Goal: Task Accomplishment & Management: Complete application form

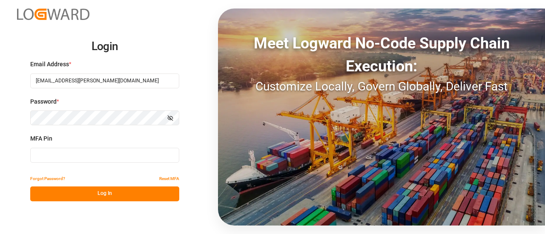
click at [59, 157] on input at bounding box center [104, 155] width 149 height 15
type input "656216"
click at [74, 190] on button "Log In" at bounding box center [104, 194] width 149 height 15
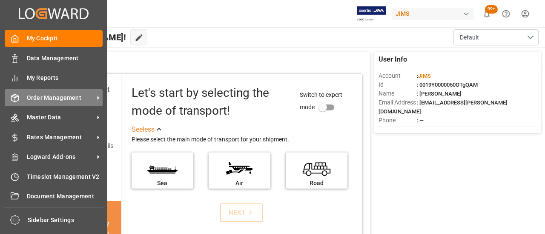
click at [23, 96] on div "Order Management Order Management" at bounding box center [54, 97] width 98 height 17
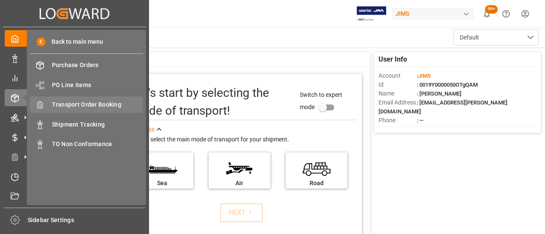
click at [87, 109] on span "Transport Order Booking" at bounding box center [97, 104] width 91 height 9
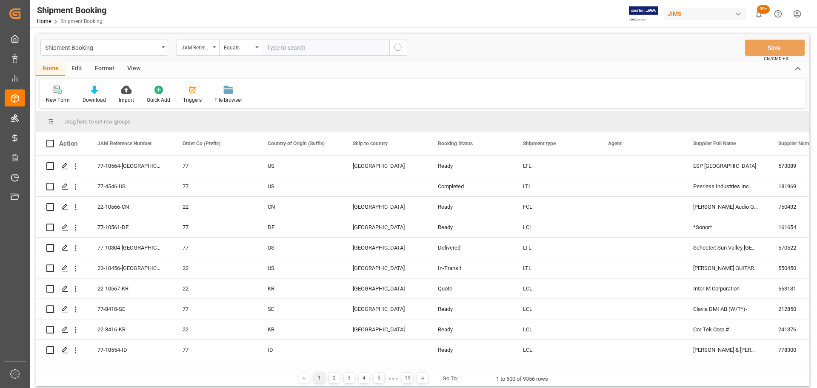
click at [49, 94] on div "New Form" at bounding box center [58, 94] width 37 height 19
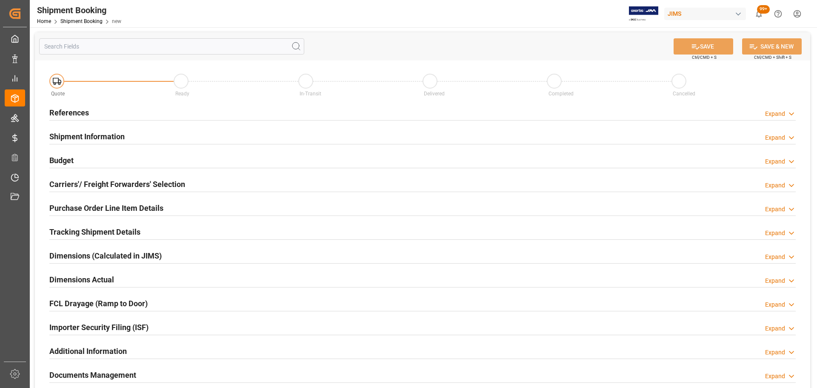
click at [164, 114] on div "References Expand" at bounding box center [422, 112] width 746 height 16
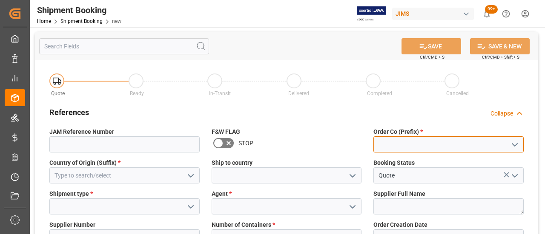
click at [401, 143] on input at bounding box center [448, 145] width 150 height 16
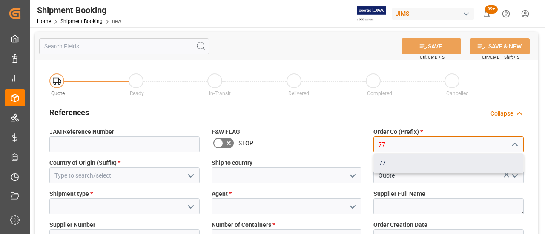
click at [403, 160] on div "77" at bounding box center [448, 163] width 149 height 19
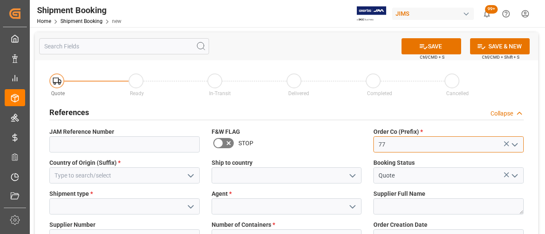
type input "77"
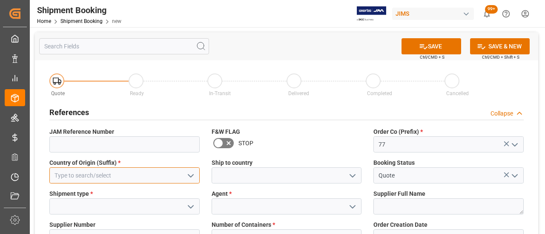
click at [115, 172] on input at bounding box center [124, 176] width 150 height 16
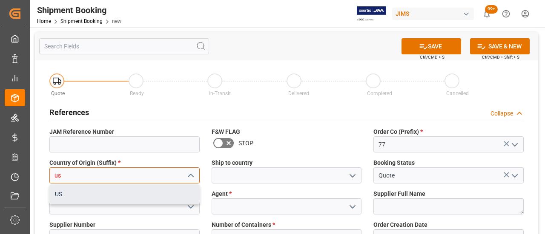
click at [104, 194] on div "US" at bounding box center [124, 194] width 149 height 19
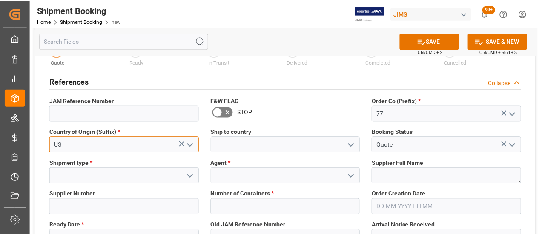
scroll to position [85, 0]
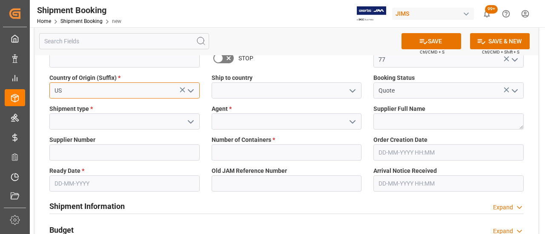
type input "US"
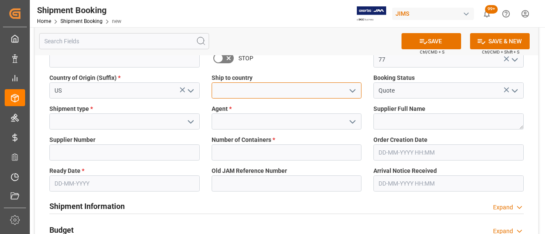
click at [249, 92] on input at bounding box center [286, 91] width 150 height 16
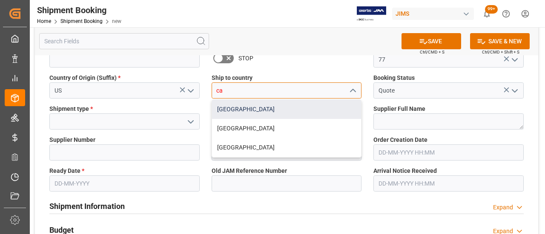
click at [231, 108] on div "[GEOGRAPHIC_DATA]" at bounding box center [286, 109] width 149 height 19
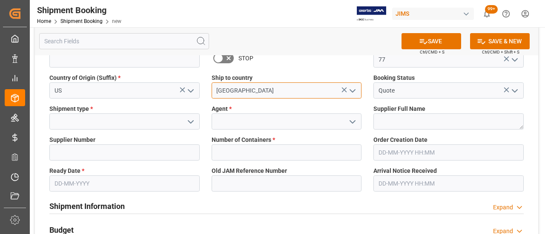
type input "[GEOGRAPHIC_DATA]"
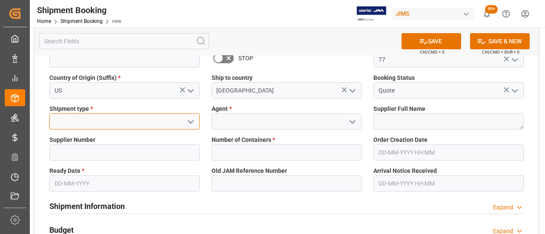
click at [88, 125] on input at bounding box center [124, 122] width 150 height 16
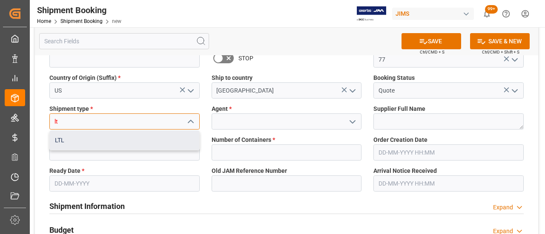
click at [66, 146] on div "LTL" at bounding box center [124, 140] width 149 height 19
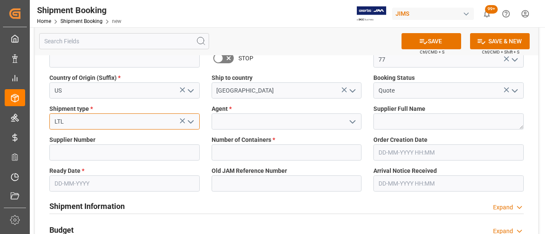
type input "LTL"
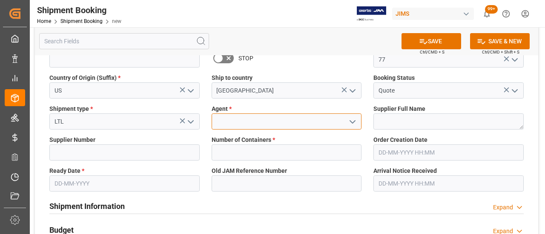
click at [243, 124] on input at bounding box center [286, 122] width 150 height 16
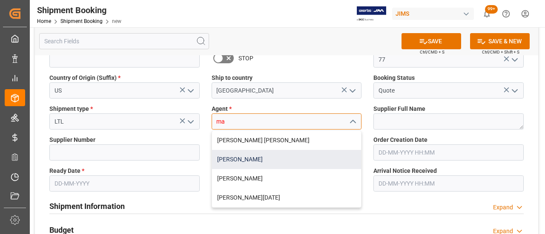
click at [238, 157] on div "[PERSON_NAME]" at bounding box center [286, 159] width 149 height 19
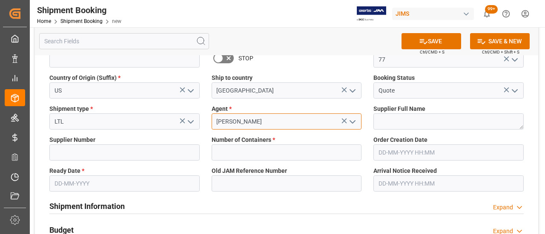
type input "[PERSON_NAME]"
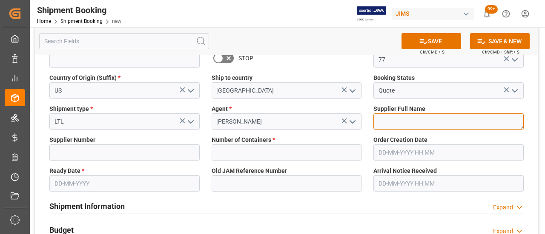
click at [396, 126] on textarea at bounding box center [448, 122] width 150 height 16
click at [403, 127] on textarea "To enrich screen reader interactions, please activate Accessibility in Grammarl…" at bounding box center [448, 122] width 150 height 16
paste textarea "Augustine Strings"
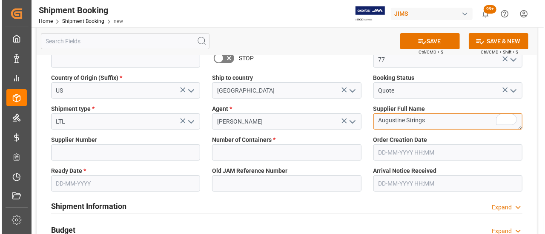
scroll to position [0, 0]
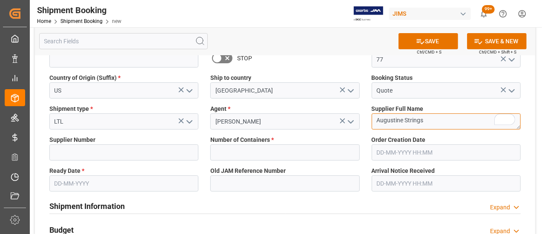
type textarea "Augustine Strings"
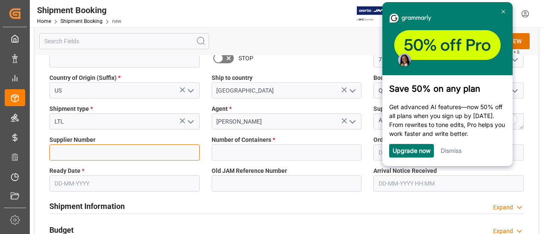
click at [155, 151] on input at bounding box center [124, 153] width 150 height 16
paste input "1108"
type input "1108"
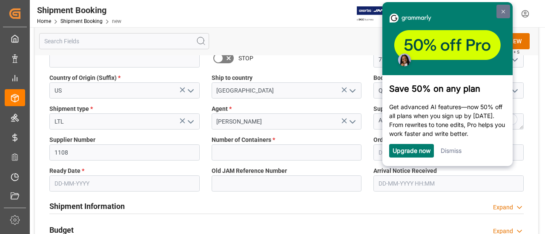
click at [502, 11] on img at bounding box center [502, 12] width 3 height 4
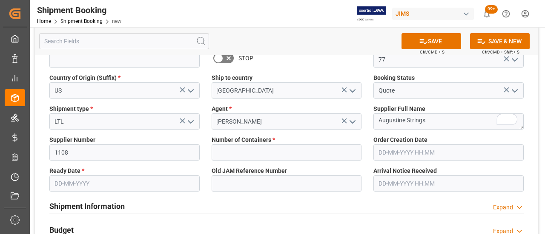
scroll to position [128, 0]
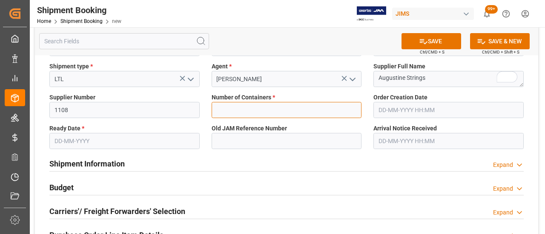
click at [229, 112] on input "text" at bounding box center [286, 110] width 150 height 16
type input "0"
click at [121, 138] on input "text" at bounding box center [124, 141] width 150 height 16
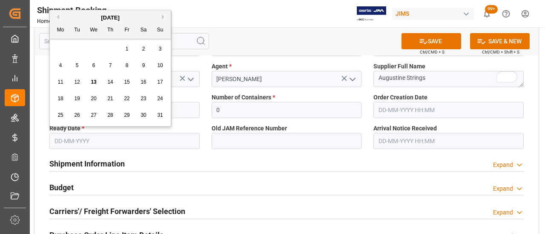
click at [63, 99] on span "18" at bounding box center [60, 99] width 6 height 6
type input "[DATE]"
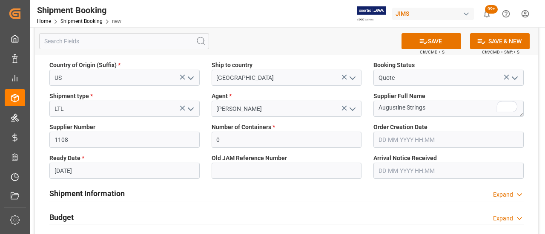
scroll to position [85, 0]
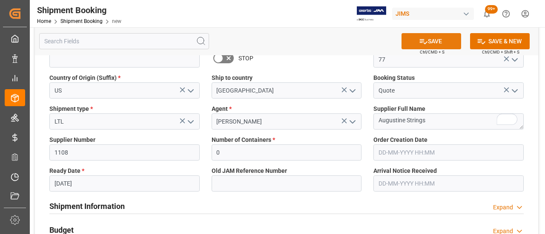
click at [414, 45] on button "SAVE" at bounding box center [431, 41] width 60 height 16
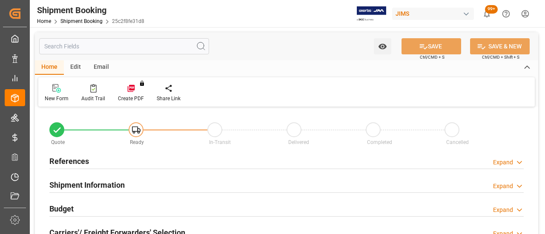
type input "0"
type input "[DATE]"
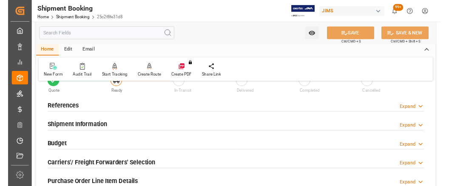
scroll to position [43, 0]
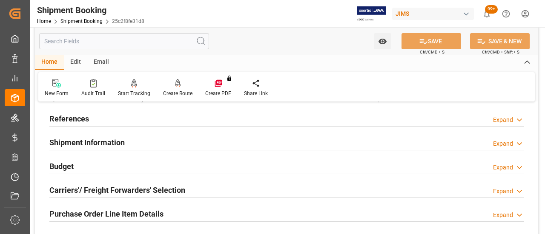
click at [97, 120] on div "References Expand" at bounding box center [286, 118] width 474 height 16
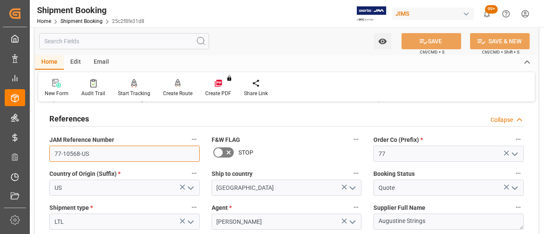
drag, startPoint x: 94, startPoint y: 157, endPoint x: 34, endPoint y: 164, distance: 60.4
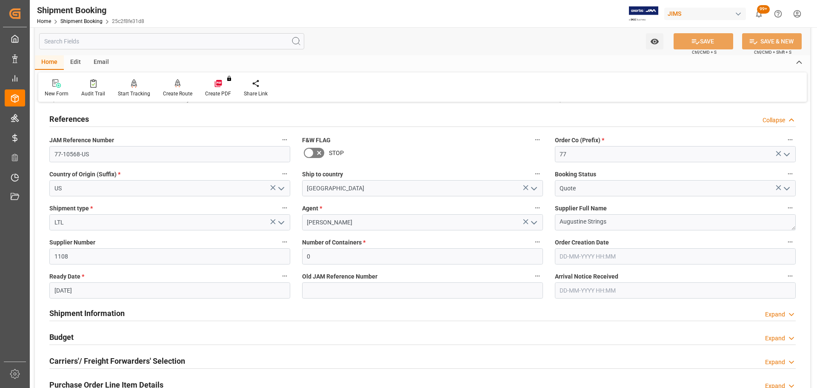
click at [92, 124] on div "References Collapse" at bounding box center [422, 118] width 746 height 16
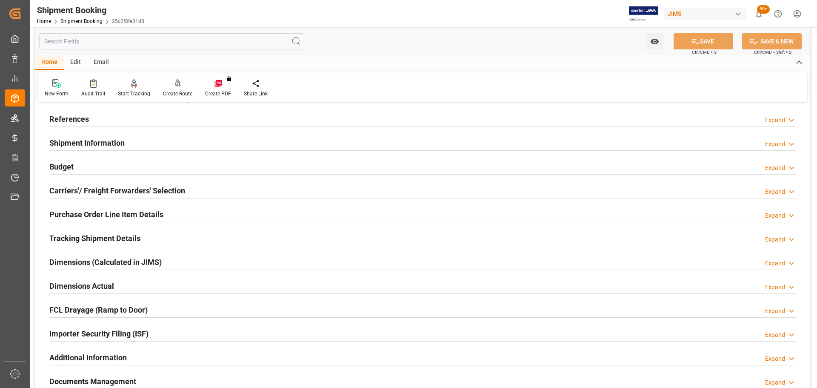
click at [95, 140] on h2 "Shipment Information" at bounding box center [86, 142] width 75 height 11
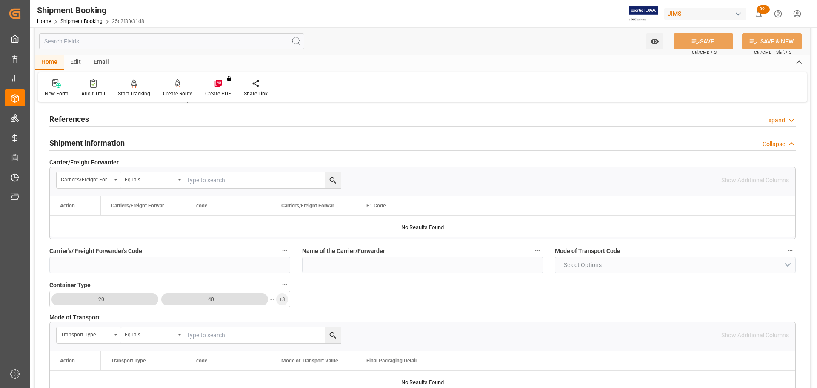
click at [107, 141] on h2 "Shipment Information" at bounding box center [86, 142] width 75 height 11
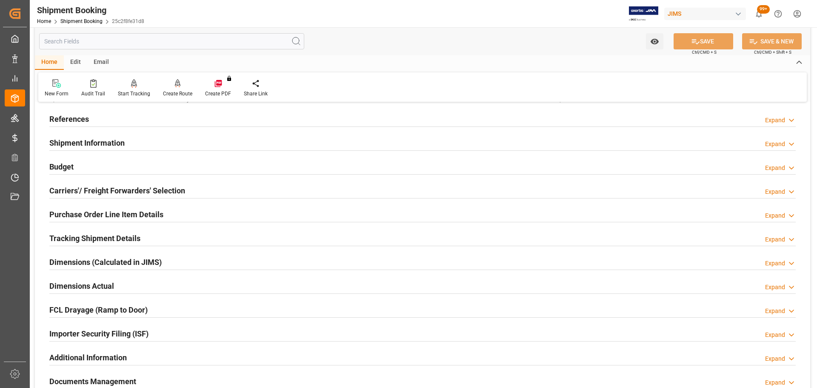
click at [97, 190] on h2 "Carriers'/ Freight Forwarders' Selection" at bounding box center [117, 190] width 136 height 11
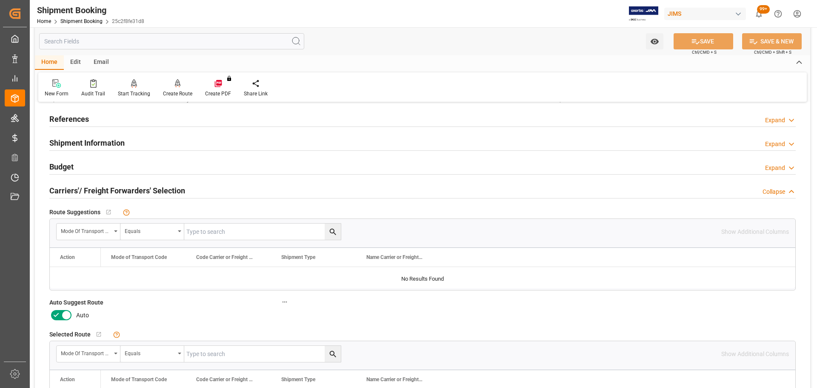
click at [65, 234] on icon at bounding box center [66, 315] width 10 height 10
click at [0, 0] on input "checkbox" at bounding box center [0, 0] width 0 height 0
click at [544, 41] on icon at bounding box center [695, 41] width 9 height 9
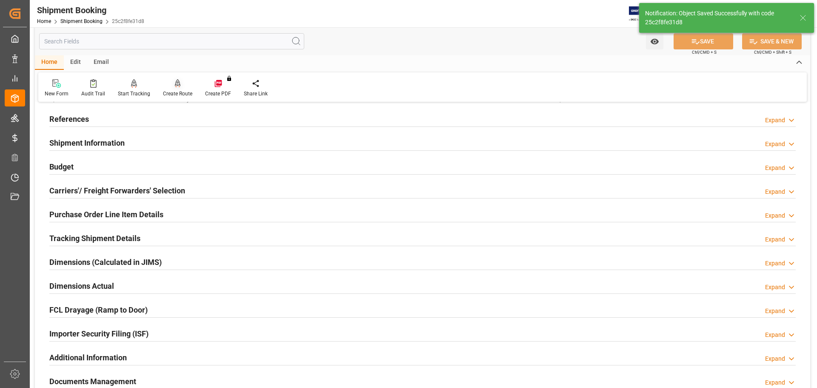
click at [177, 94] on div "Create Route" at bounding box center [177, 94] width 29 height 8
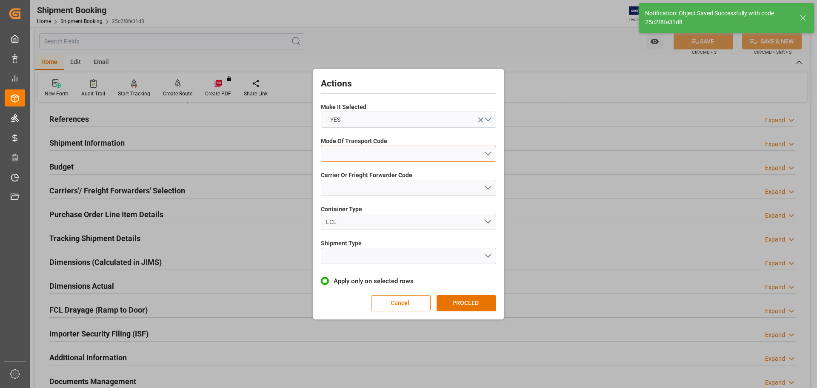
click at [339, 148] on button "open menu" at bounding box center [408, 154] width 175 height 16
click at [360, 233] on div "5- COURIER GROUND" at bounding box center [408, 227] width 174 height 18
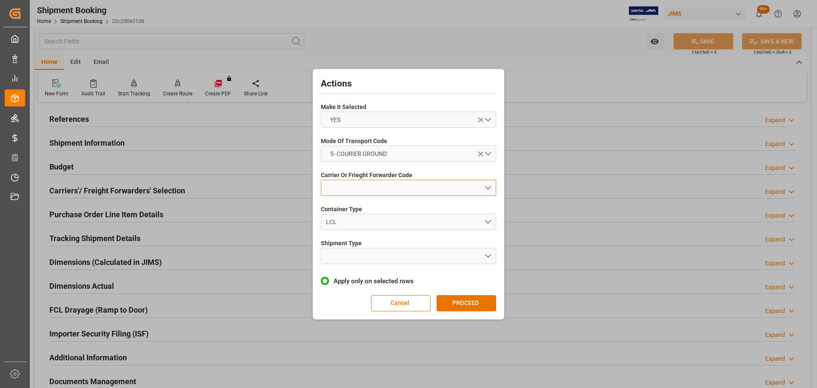
click at [365, 188] on button "open menu" at bounding box center [408, 188] width 175 height 16
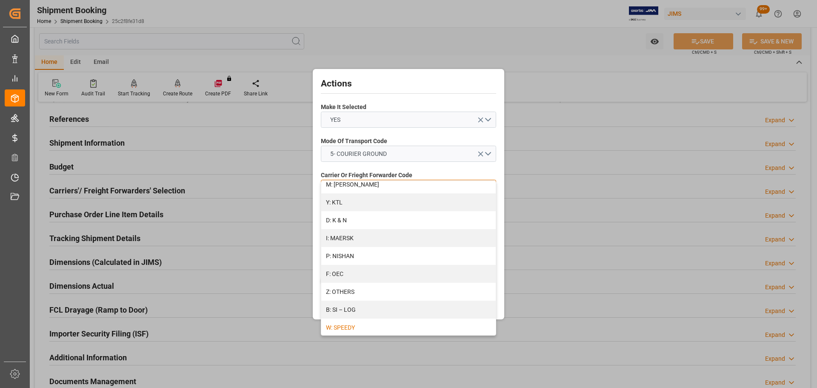
scroll to position [463, 0]
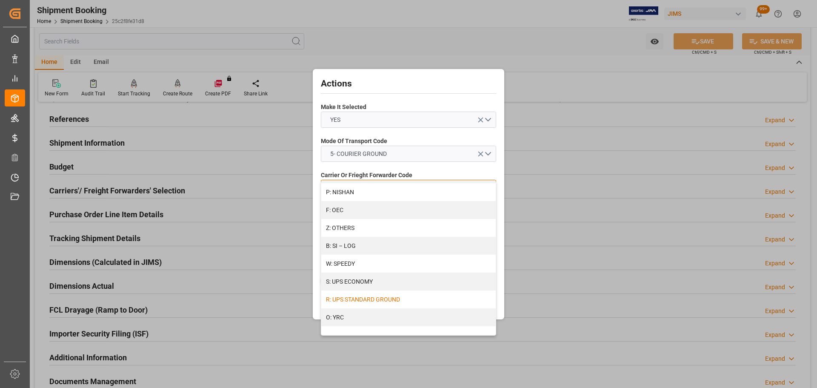
click at [373, 234] on div "R: UPS STANDARD GROUND" at bounding box center [408, 299] width 174 height 18
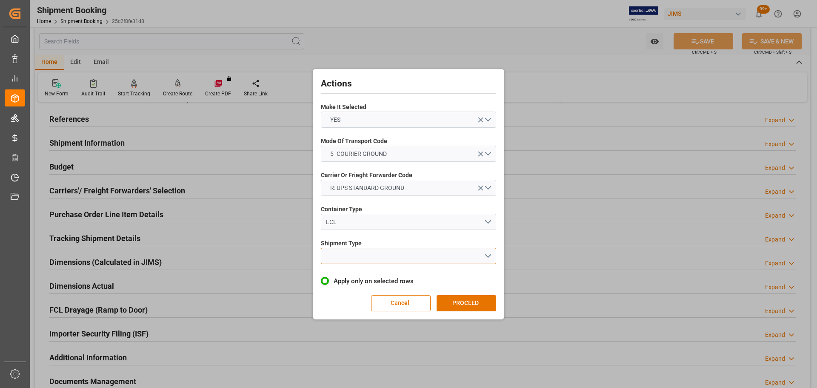
click at [359, 234] on button "open menu" at bounding box center [408, 256] width 175 height 16
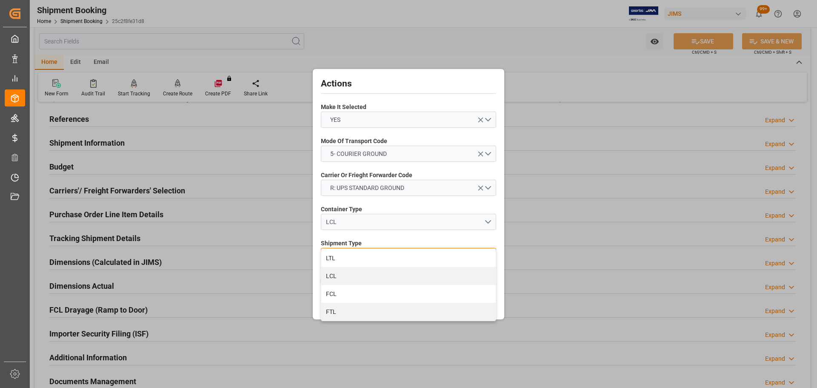
click at [359, 234] on div "LTL" at bounding box center [408, 258] width 174 height 18
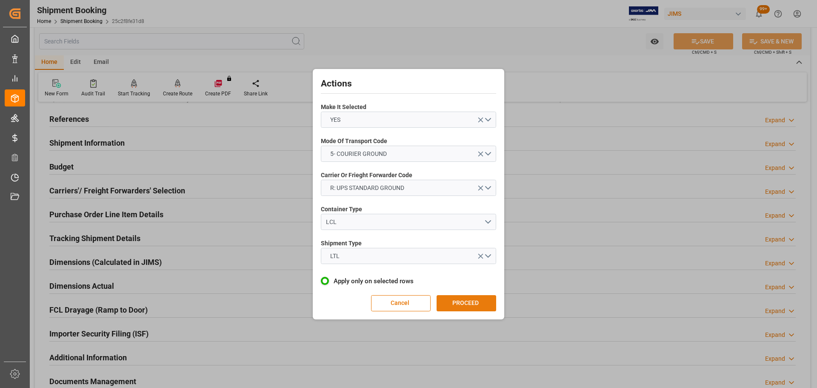
click at [453, 234] on button "PROCEED" at bounding box center [467, 303] width 60 height 16
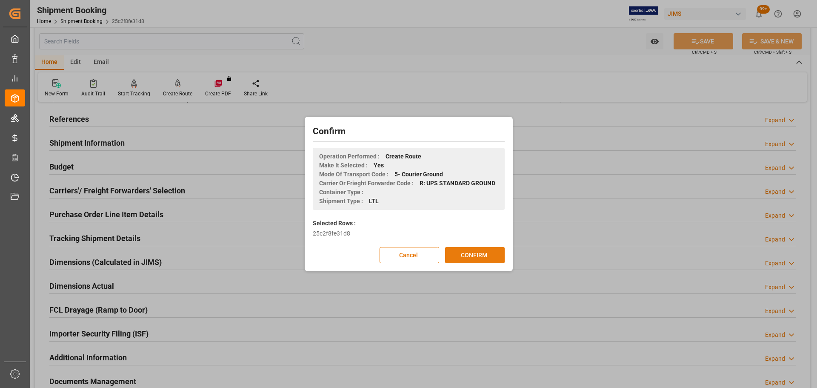
click at [458, 234] on button "CONFIRM" at bounding box center [475, 255] width 60 height 16
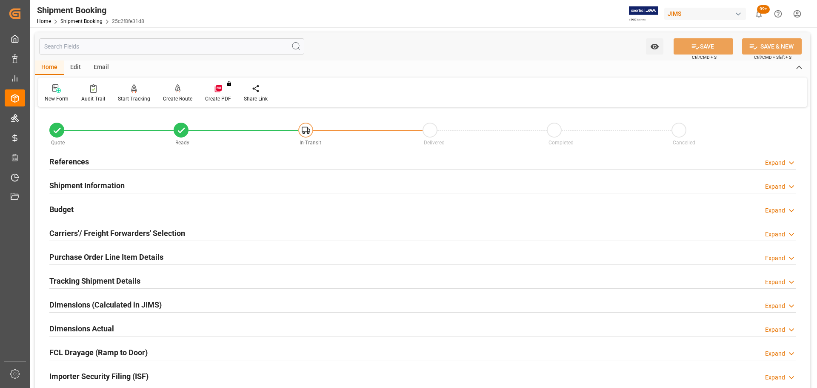
click at [92, 207] on div "Budget Expand" at bounding box center [422, 208] width 746 height 16
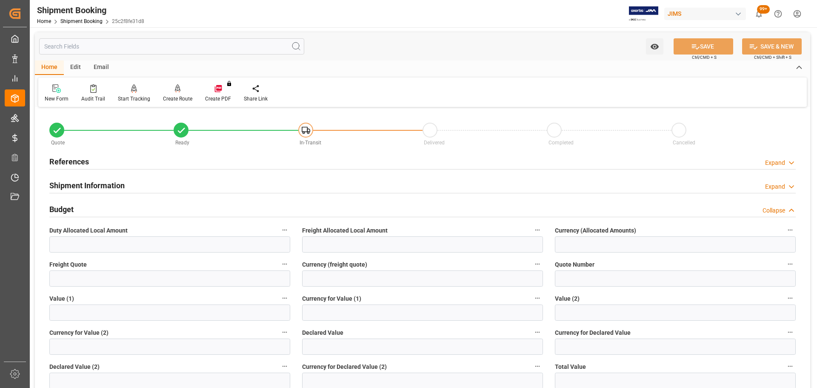
click at [73, 206] on h2 "Budget" at bounding box center [61, 208] width 24 height 11
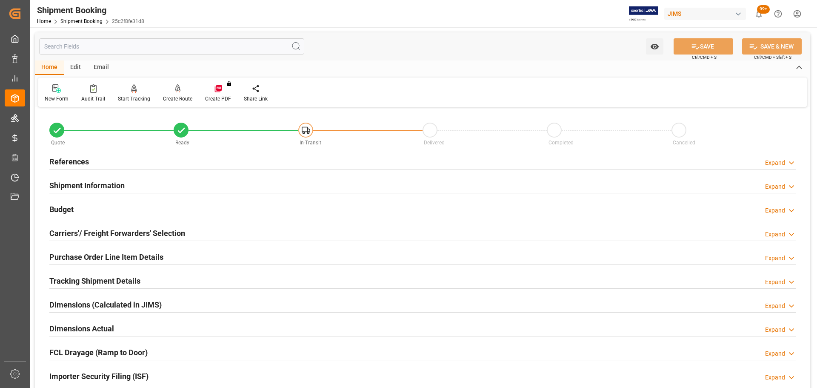
click at [84, 173] on div "References Expand" at bounding box center [422, 162] width 758 height 24
click at [89, 178] on div "Shipment Information" at bounding box center [86, 185] width 75 height 16
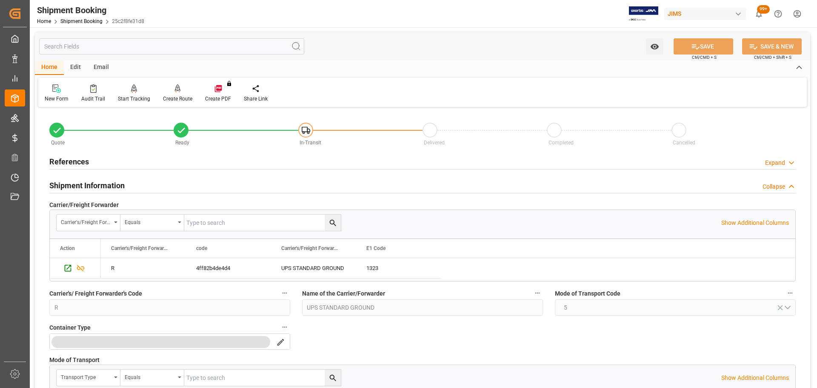
click at [100, 183] on h2 "Shipment Information" at bounding box center [86, 185] width 75 height 11
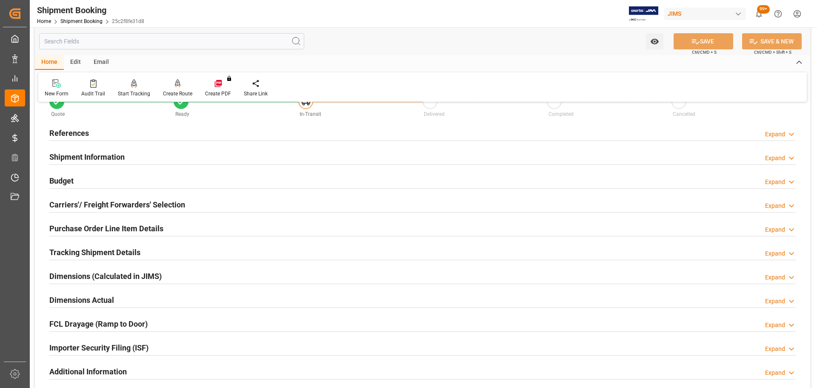
scroll to position [43, 0]
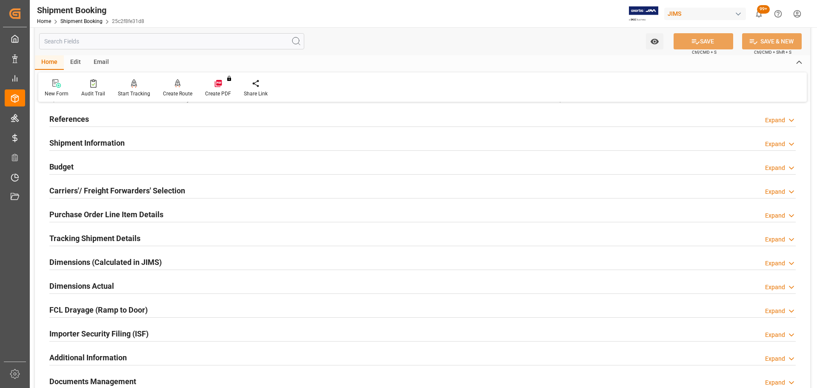
click at [96, 171] on div "Budget Expand" at bounding box center [422, 166] width 746 height 16
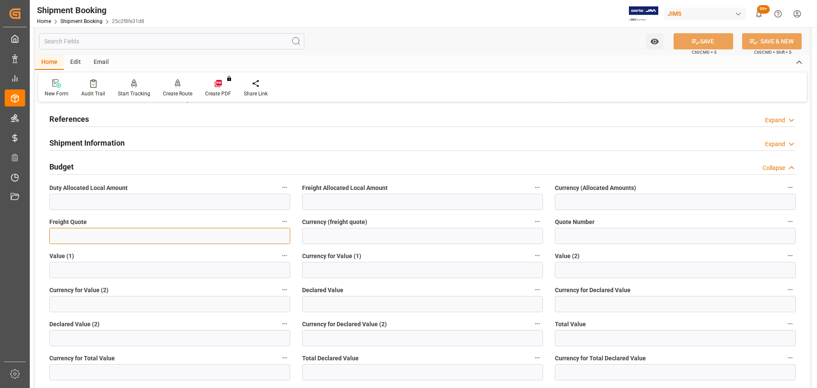
click at [88, 230] on input "text" at bounding box center [169, 236] width 241 height 16
click at [123, 238] on input "text" at bounding box center [169, 236] width 241 height 16
type input "50"
click at [342, 235] on input at bounding box center [422, 236] width 241 height 16
type input "CAD"
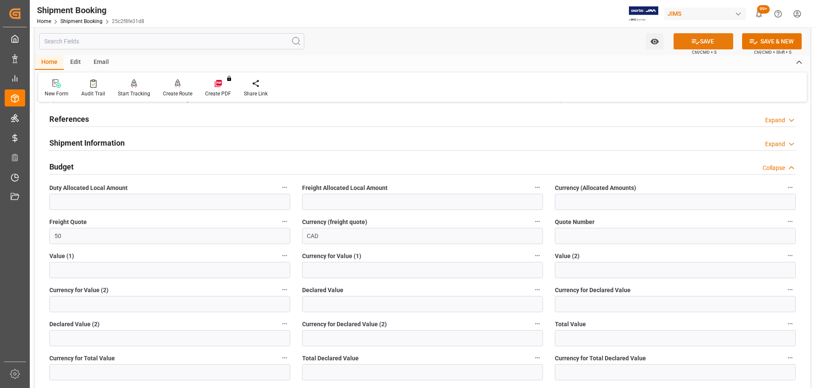
click at [709, 37] on button "SAVE" at bounding box center [704, 41] width 60 height 16
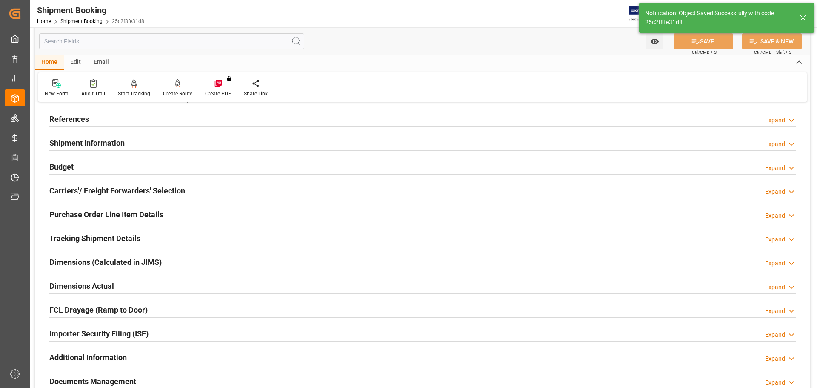
click at [83, 166] on div "Budget Expand" at bounding box center [422, 166] width 746 height 16
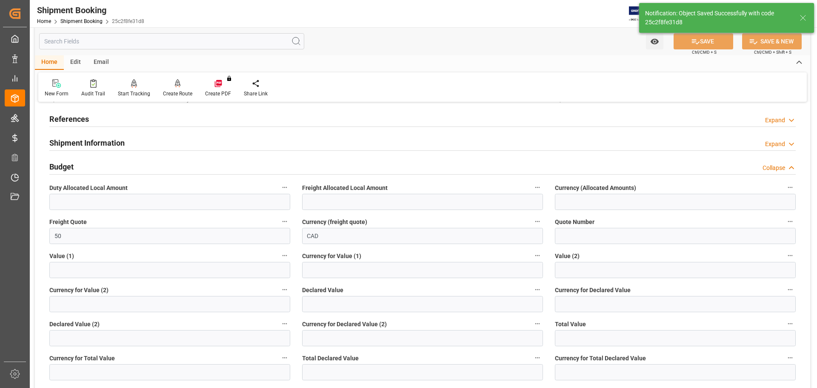
click at [108, 166] on div "Budget Collapse" at bounding box center [422, 166] width 746 height 16
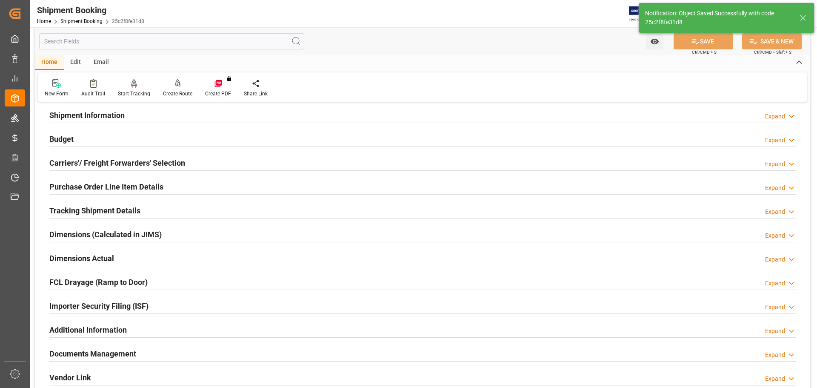
scroll to position [85, 0]
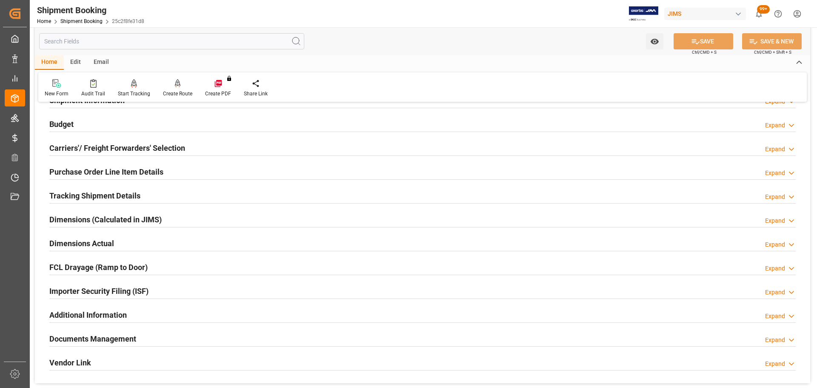
click at [113, 145] on h2 "Carriers'/ Freight Forwarders' Selection" at bounding box center [117, 147] width 136 height 11
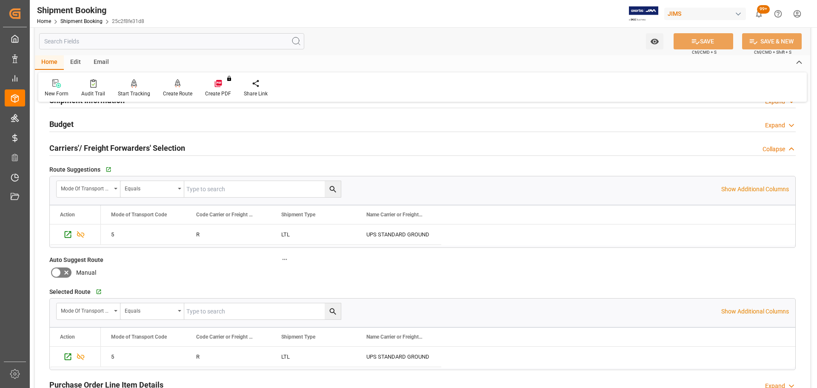
click at [127, 146] on h2 "Carriers'/ Freight Forwarders' Selection" at bounding box center [117, 147] width 136 height 11
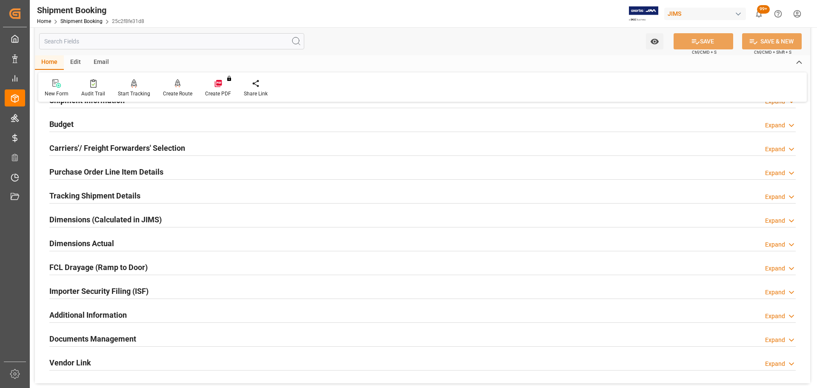
click at [120, 177] on h2 "Purchase Order Line Item Details" at bounding box center [106, 171] width 114 height 11
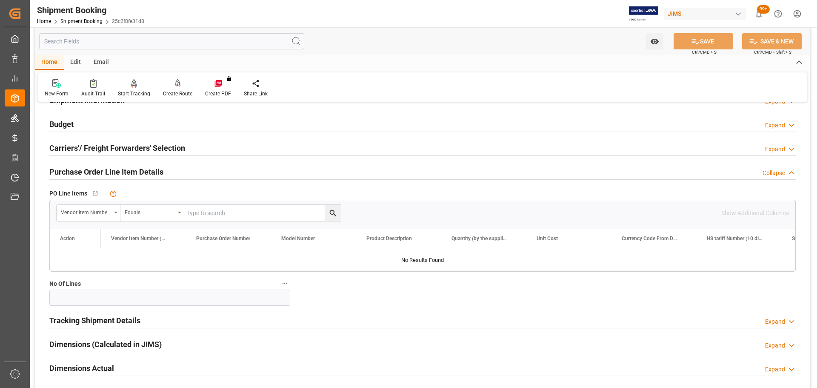
click at [120, 174] on h2 "Purchase Order Line Item Details" at bounding box center [106, 171] width 114 height 11
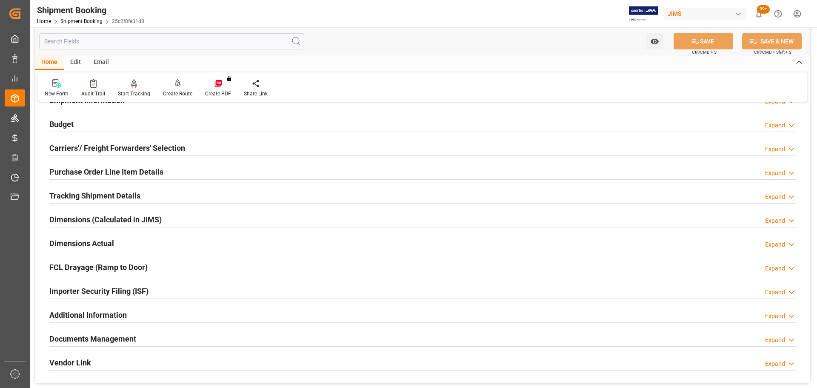
click at [110, 191] on h2 "Tracking Shipment Details" at bounding box center [94, 195] width 91 height 11
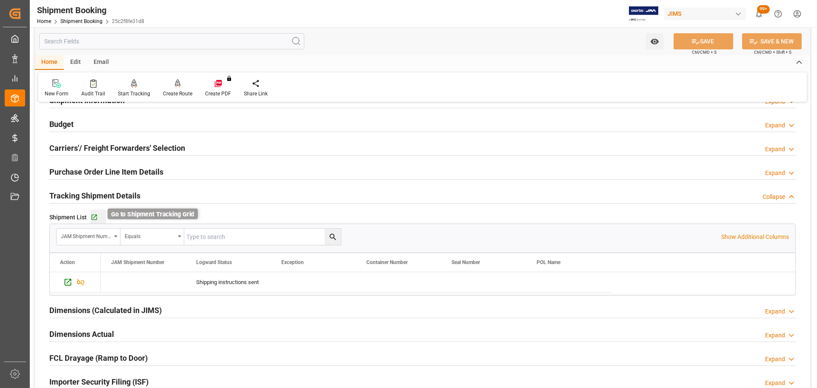
click at [92, 216] on icon "button" at bounding box center [94, 217] width 7 height 7
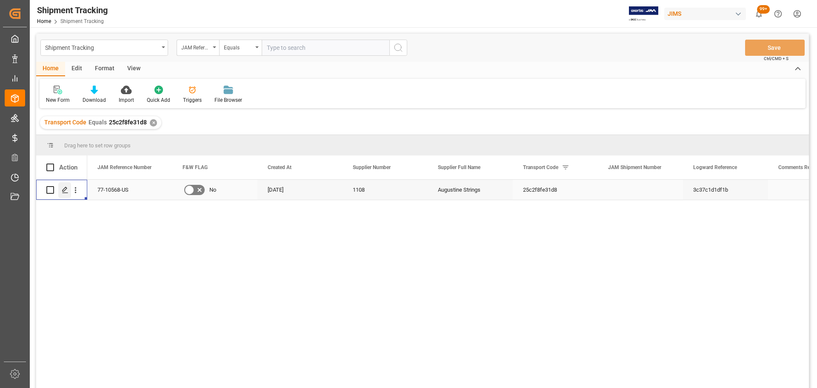
click at [67, 196] on div "Press SPACE to select this row." at bounding box center [64, 190] width 13 height 16
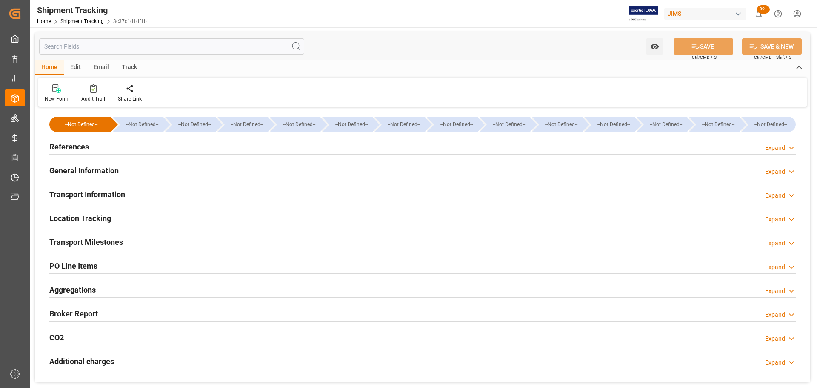
type input "13-08-2025"
click at [88, 147] on h2 "References" at bounding box center [69, 146] width 40 height 11
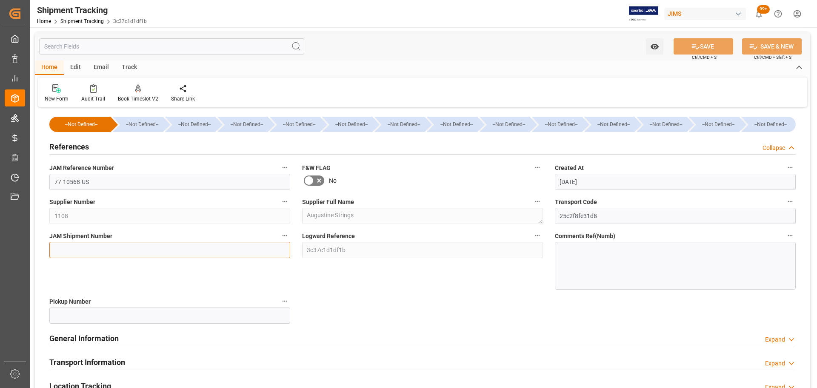
click at [90, 247] on input at bounding box center [169, 250] width 241 height 16
paste input "72557"
type input "72557"
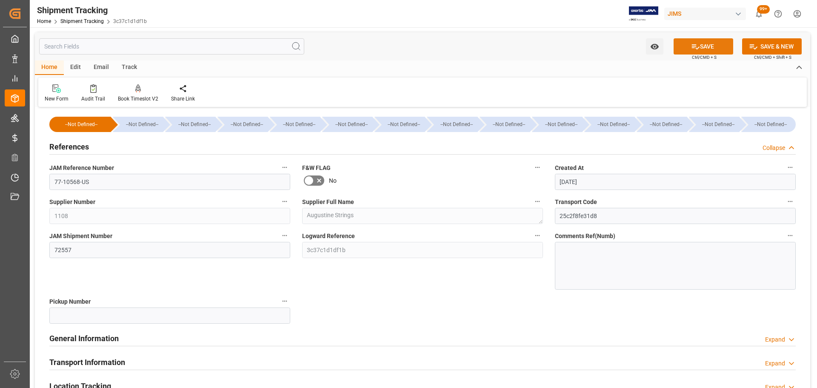
click at [715, 49] on button "SAVE" at bounding box center [704, 46] width 60 height 16
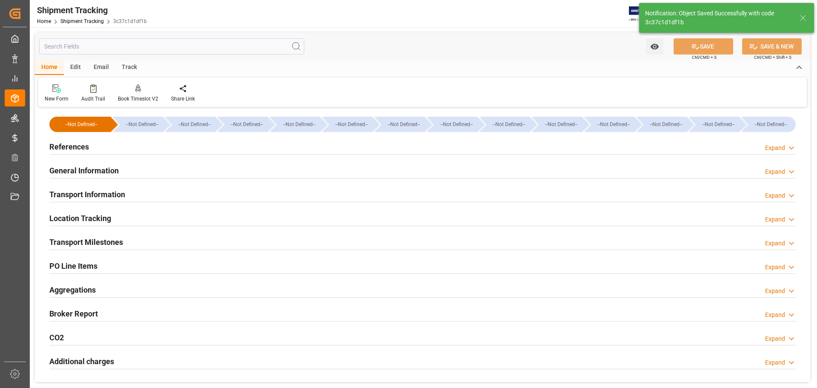
click at [87, 145] on h2 "References" at bounding box center [69, 146] width 40 height 11
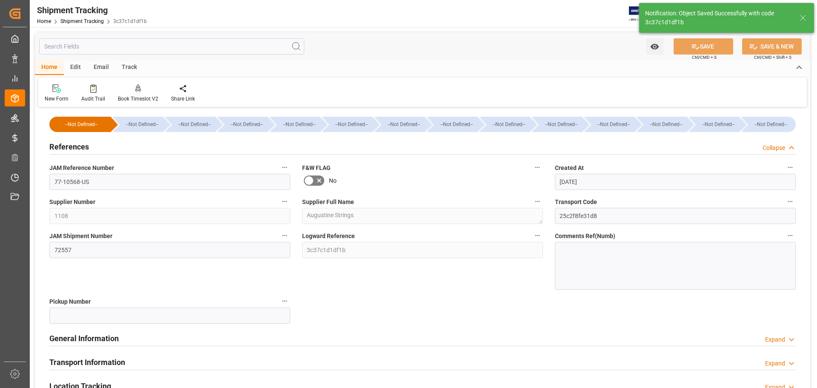
click at [83, 145] on h2 "References" at bounding box center [69, 146] width 40 height 11
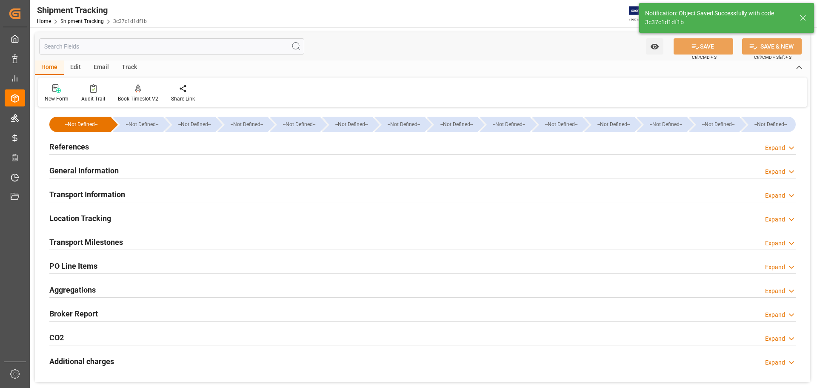
click at [80, 166] on h2 "General Information" at bounding box center [83, 170] width 69 height 11
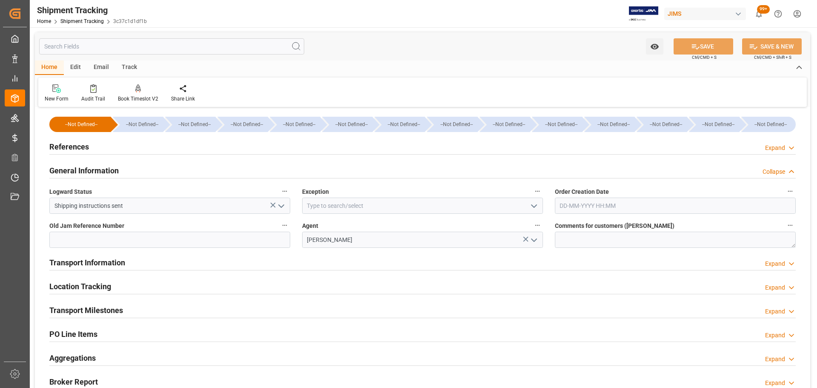
click at [80, 166] on h2 "General Information" at bounding box center [83, 170] width 69 height 11
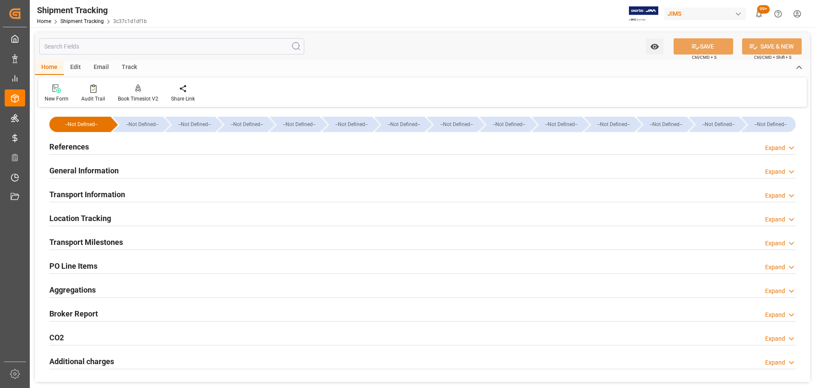
click at [80, 195] on h2 "Transport Information" at bounding box center [87, 194] width 76 height 11
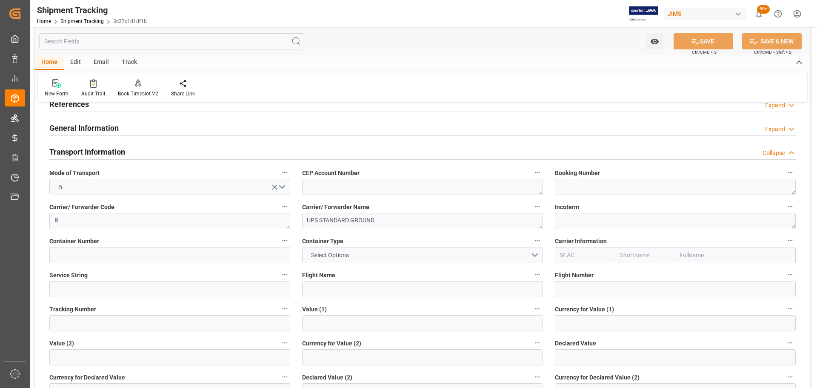
scroll to position [85, 0]
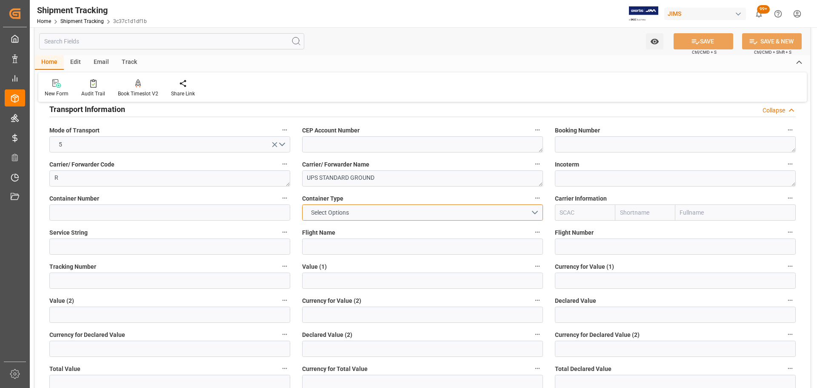
click at [362, 211] on button "Select Options" at bounding box center [422, 212] width 241 height 16
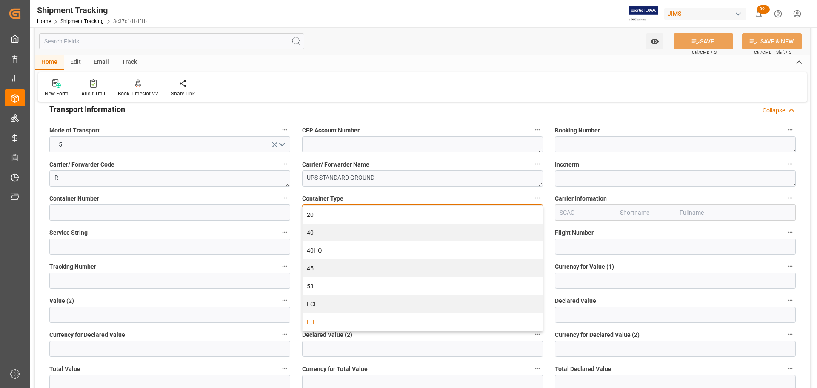
click at [348, 320] on div "LTL" at bounding box center [423, 322] width 240 height 18
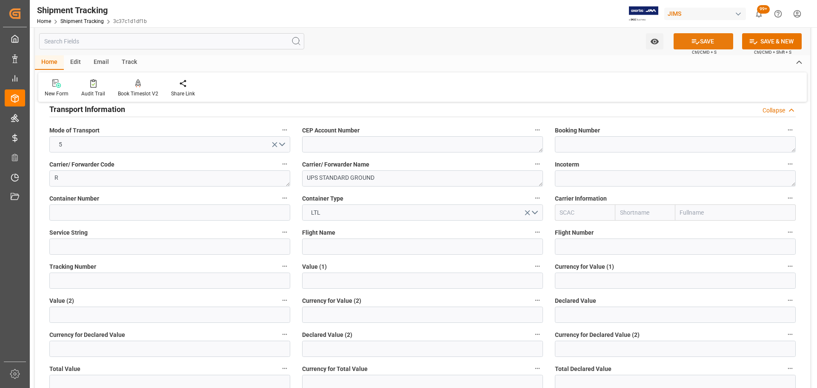
click at [714, 41] on button "SAVE" at bounding box center [704, 41] width 60 height 16
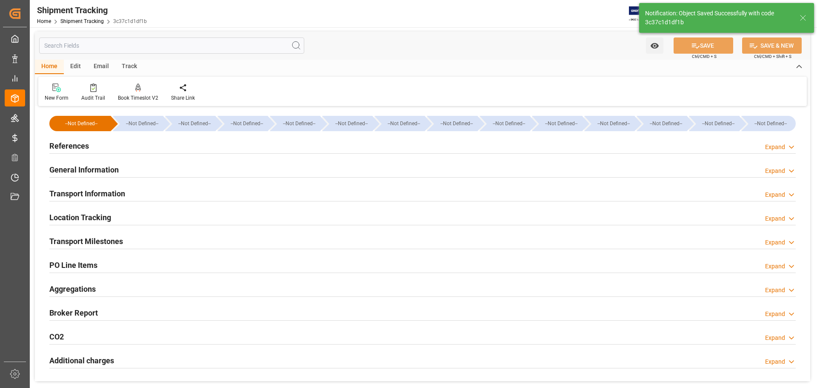
scroll to position [0, 0]
click at [143, 197] on div "Transport Information Expand" at bounding box center [422, 194] width 746 height 16
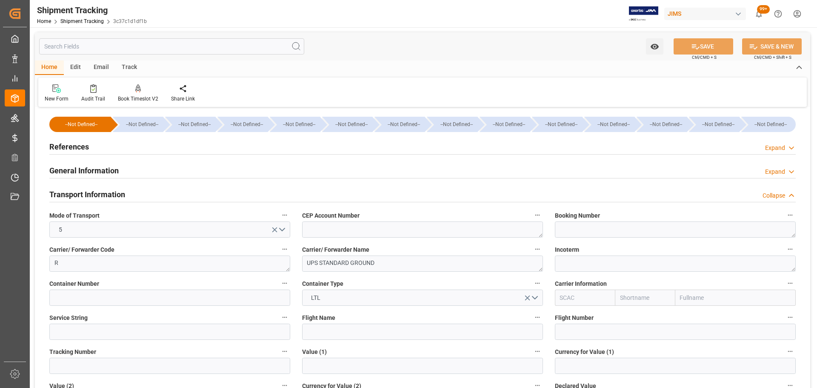
click at [131, 194] on div "Transport Information Collapse" at bounding box center [422, 194] width 746 height 16
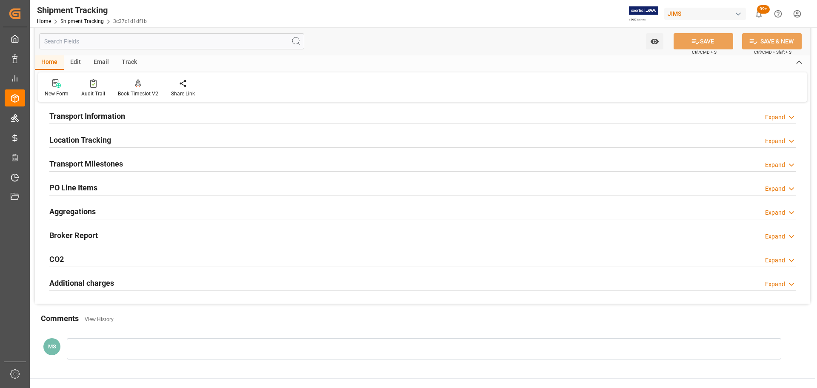
scroll to position [85, 0]
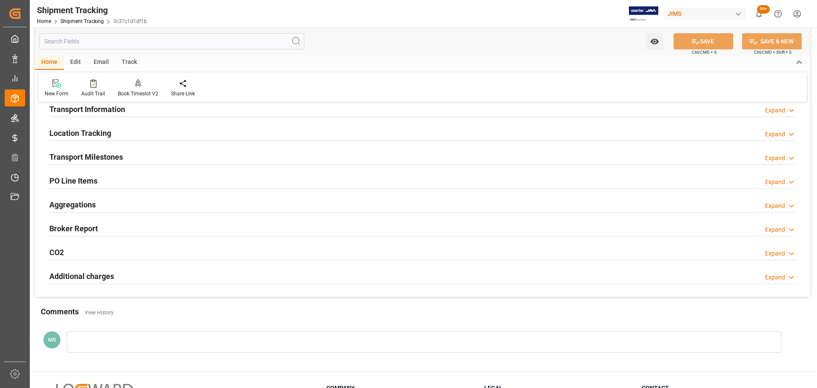
click at [130, 151] on div "Transport Milestones Expand" at bounding box center [422, 156] width 746 height 16
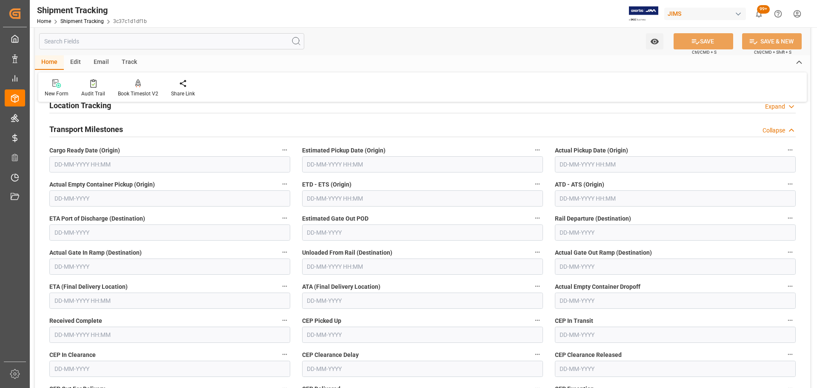
scroll to position [128, 0]
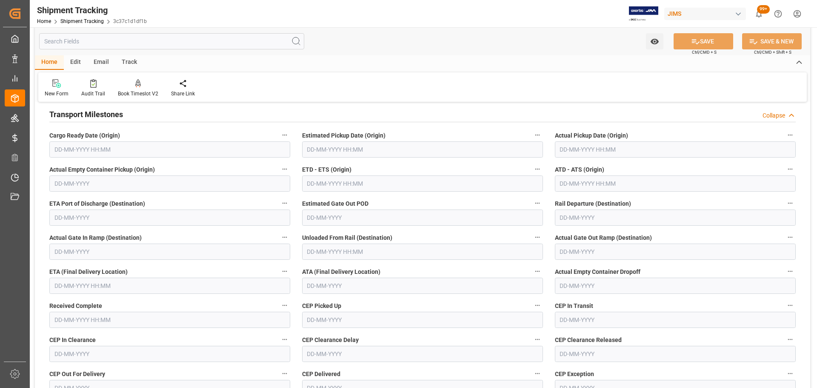
click at [106, 145] on input "text" at bounding box center [169, 149] width 241 height 16
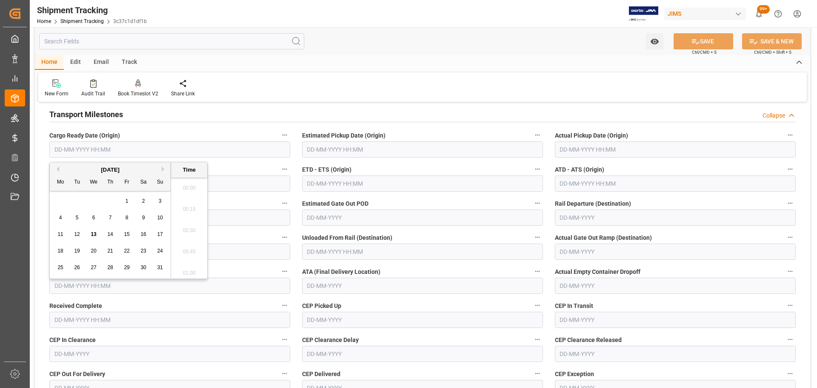
scroll to position [875, 0]
click at [63, 249] on span "18" at bounding box center [60, 251] width 6 height 6
type input "18-08-2025 00:00"
click at [160, 289] on input "text" at bounding box center [169, 285] width 241 height 16
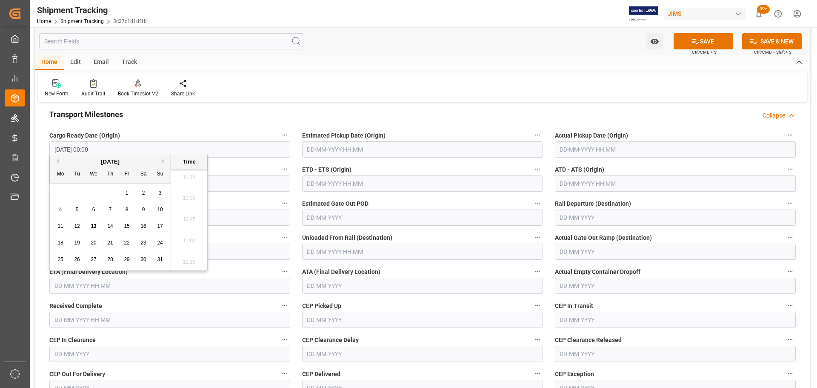
click at [58, 255] on div "25" at bounding box center [60, 259] width 11 height 10
type input "25-08-2025 00:00"
click at [717, 40] on button "SAVE" at bounding box center [704, 41] width 60 height 16
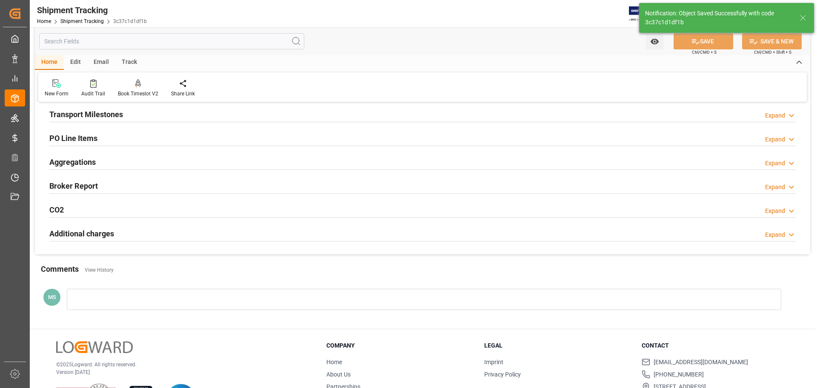
scroll to position [85, 0]
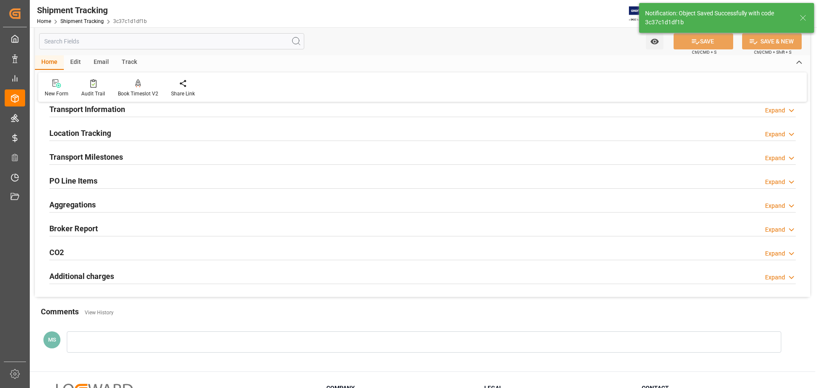
click at [123, 149] on div "Transport Milestones" at bounding box center [86, 156] width 74 height 16
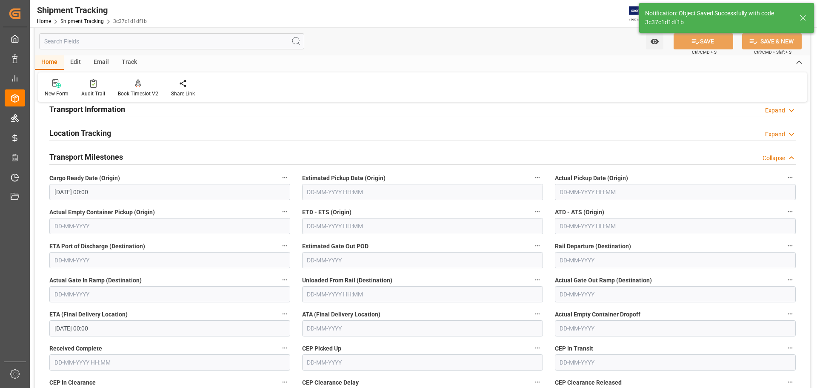
click at [120, 154] on h2 "Transport Milestones" at bounding box center [86, 156] width 74 height 11
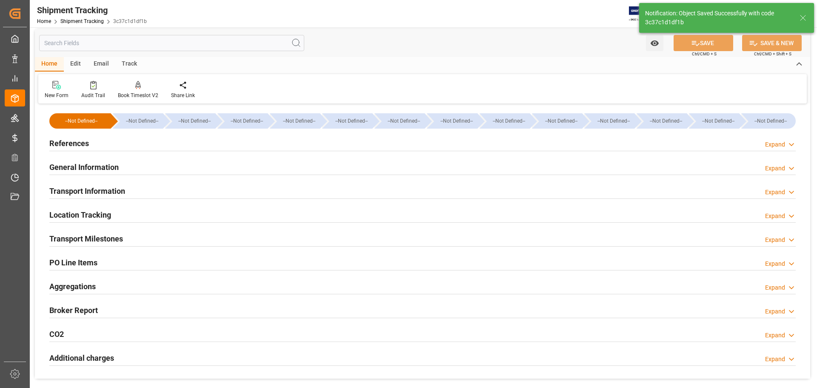
scroll to position [0, 0]
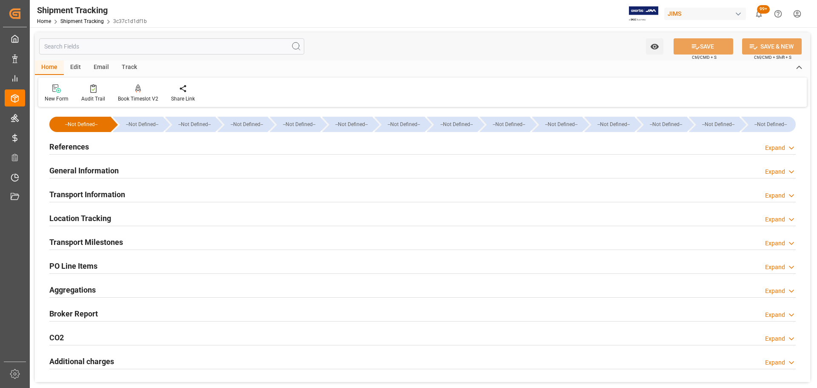
click at [103, 168] on h2 "General Information" at bounding box center [83, 170] width 69 height 11
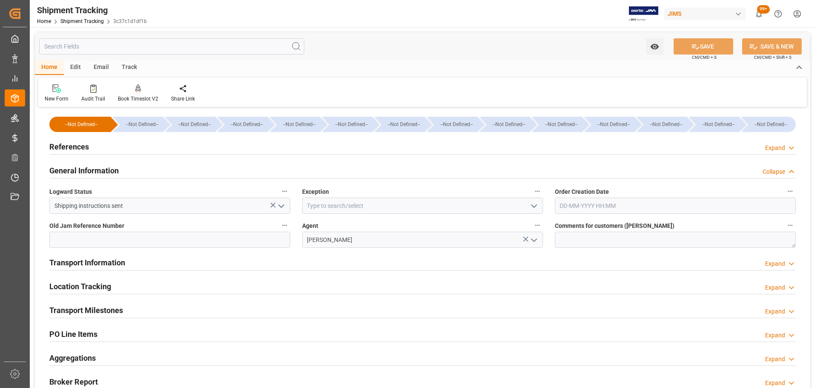
click at [103, 168] on h2 "General Information" at bounding box center [83, 170] width 69 height 11
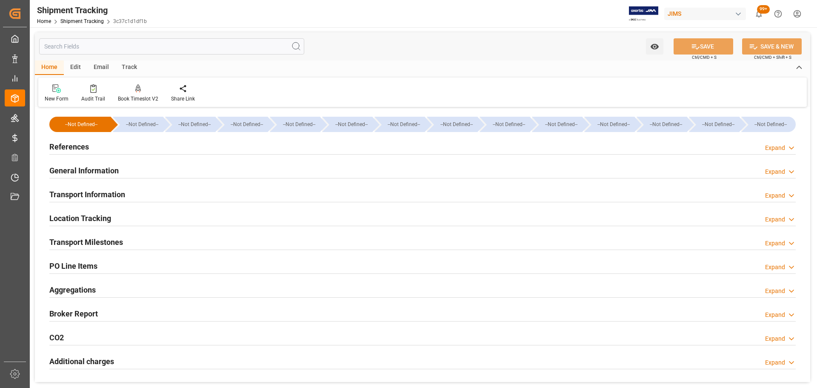
click at [102, 194] on h2 "Transport Information" at bounding box center [87, 194] width 76 height 11
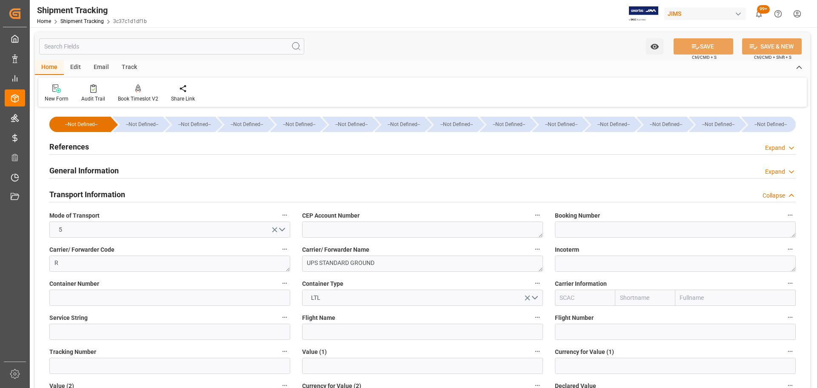
click at [103, 193] on h2 "Transport Information" at bounding box center [87, 194] width 76 height 11
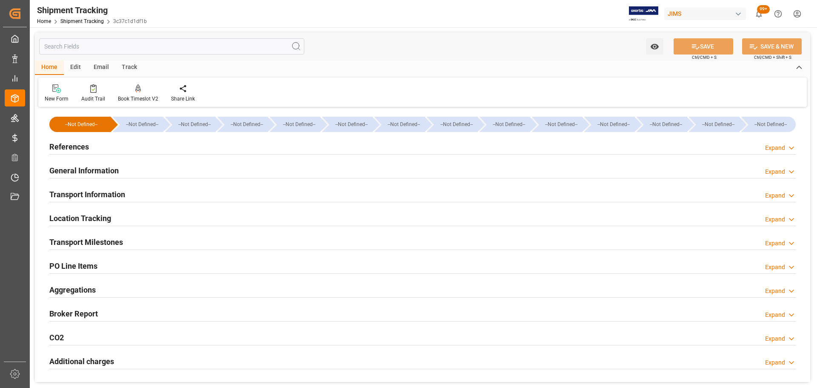
click at [91, 150] on div "References Expand" at bounding box center [422, 146] width 746 height 16
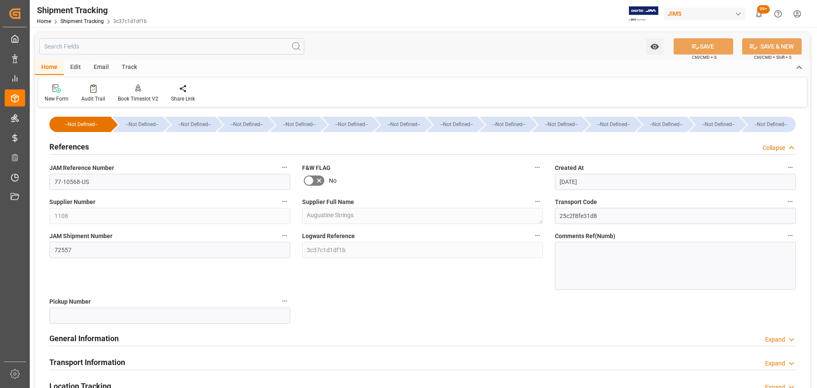
click at [91, 149] on div "References Collapse" at bounding box center [422, 146] width 746 height 16
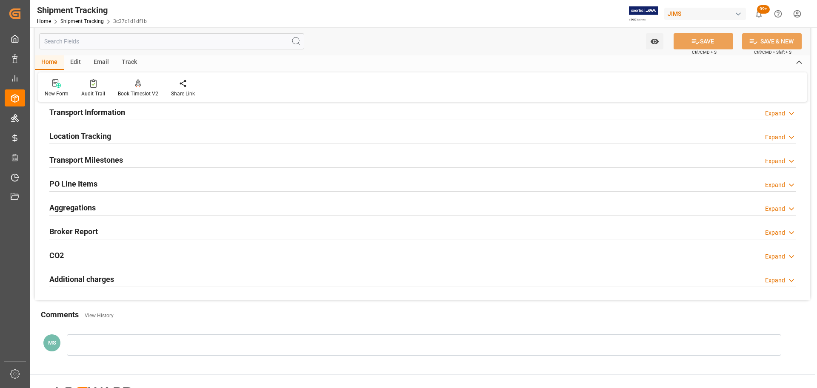
scroll to position [85, 0]
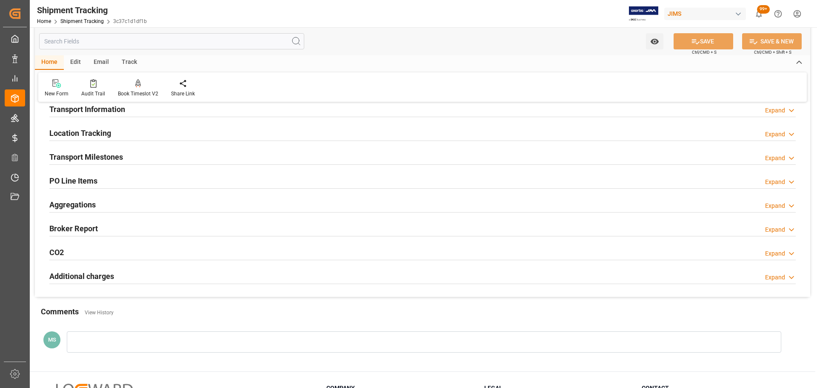
click at [92, 154] on h2 "Transport Milestones" at bounding box center [86, 156] width 74 height 11
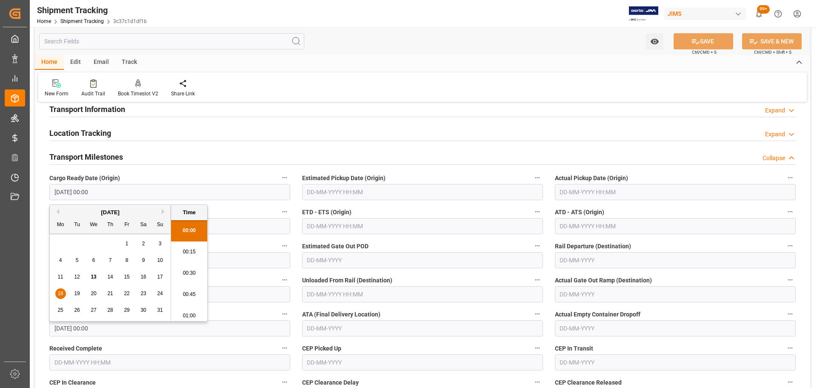
click at [91, 191] on input "18-08-2025 00:00" at bounding box center [169, 192] width 241 height 16
click at [93, 280] on span "13" at bounding box center [94, 277] width 6 height 6
type input "13-08-2025 00:00"
click at [232, 314] on label "ETA (Final Delivery Location)" at bounding box center [169, 314] width 241 height 12
click at [279, 314] on button "ETA (Final Delivery Location)" at bounding box center [284, 313] width 11 height 11
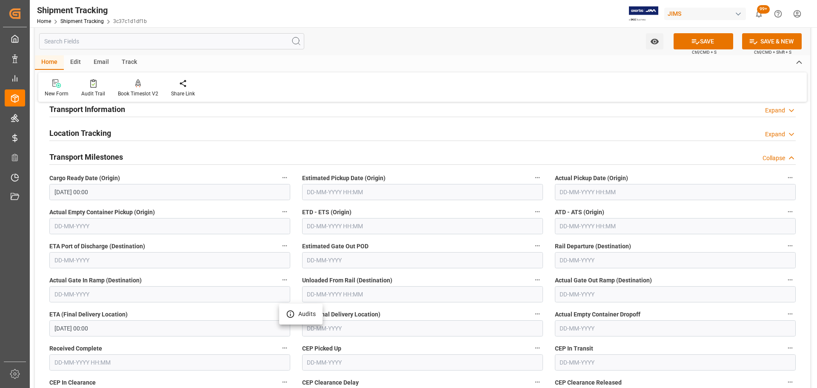
click at [91, 327] on div at bounding box center [408, 194] width 817 height 388
click at [69, 325] on input "25-08-2025 00:00" at bounding box center [169, 328] width 241 height 16
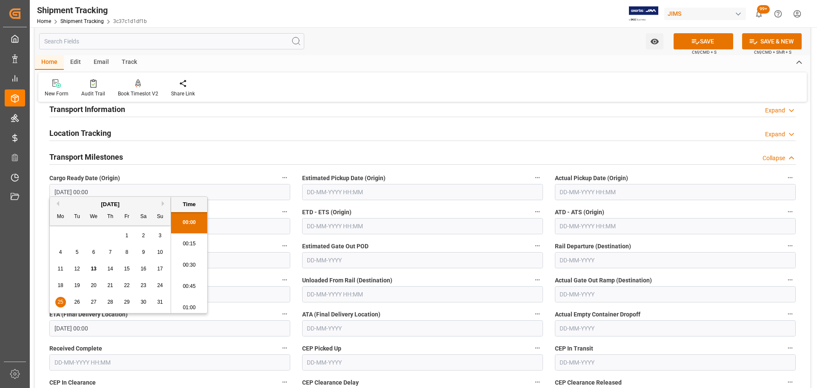
click at [126, 285] on span "22" at bounding box center [127, 285] width 6 height 6
type input "22-08-2025 00:00"
click at [228, 311] on label "ETA (Final Delivery Location)" at bounding box center [169, 314] width 241 height 12
click at [279, 311] on button "ETA (Final Delivery Location)" at bounding box center [284, 313] width 11 height 11
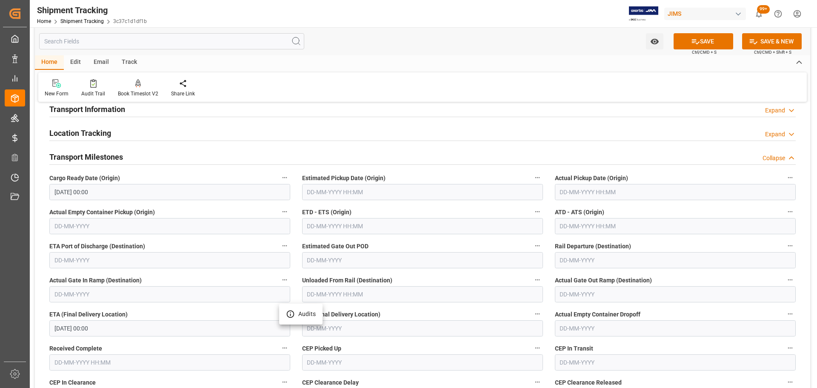
click at [133, 157] on div at bounding box center [408, 194] width 817 height 388
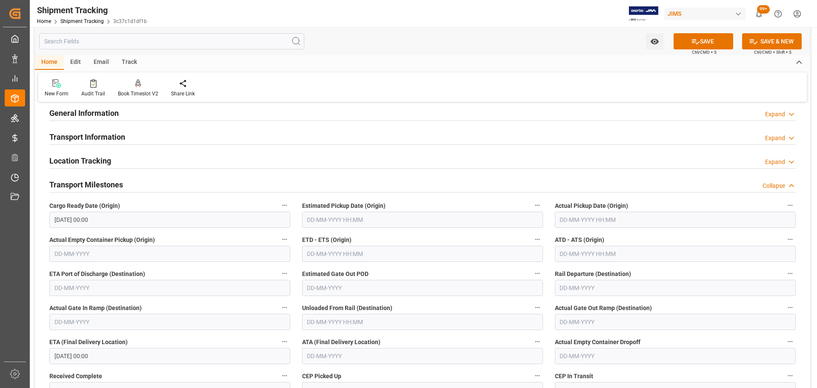
scroll to position [43, 0]
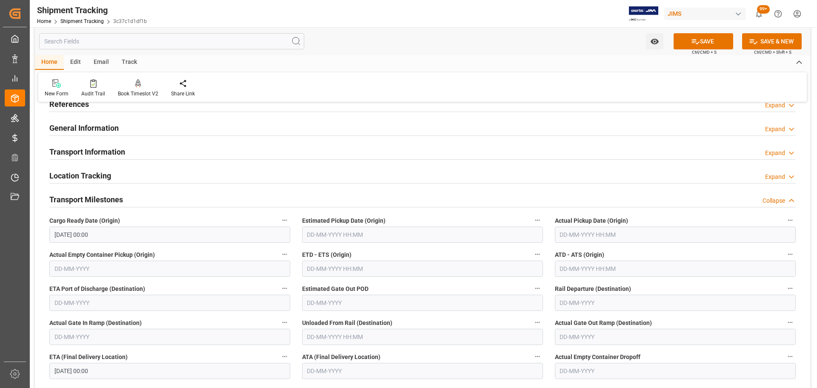
click at [96, 197] on h2 "Transport Milestones" at bounding box center [86, 199] width 74 height 11
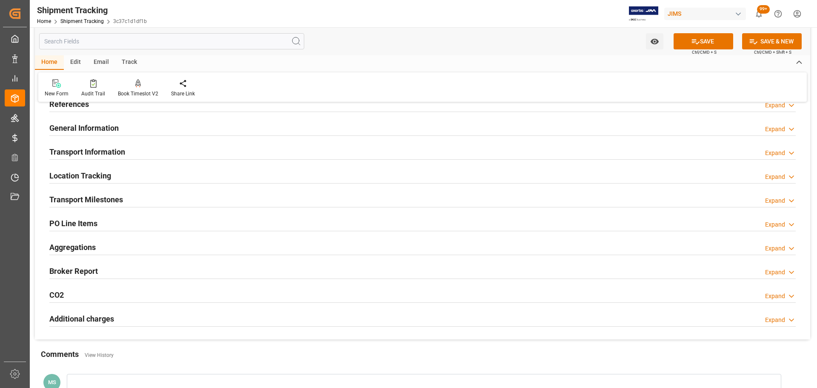
scroll to position [0, 0]
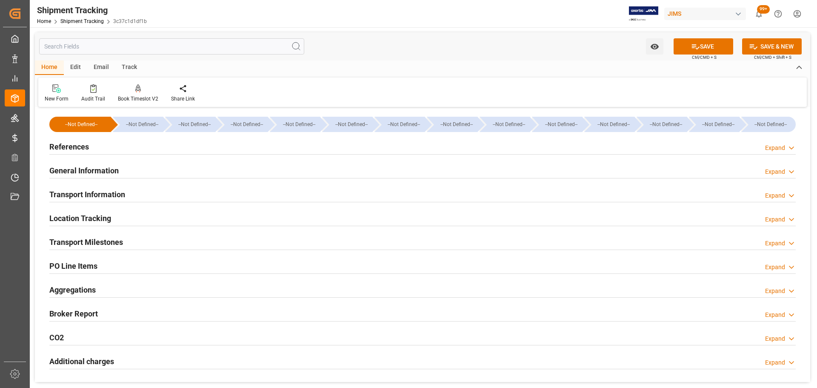
click at [100, 197] on h2 "Transport Information" at bounding box center [87, 194] width 76 height 11
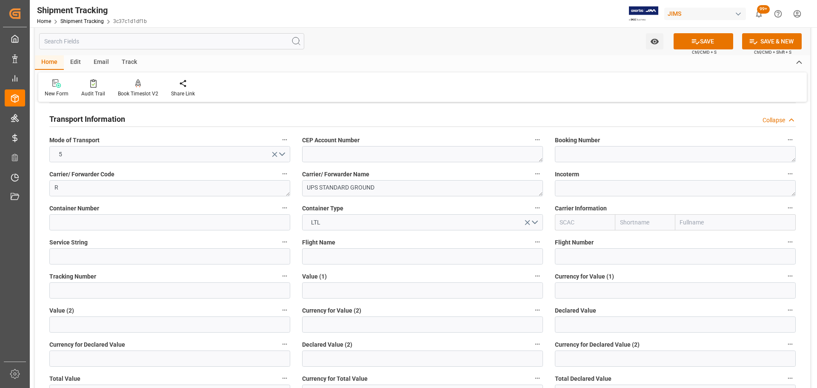
scroll to position [85, 0]
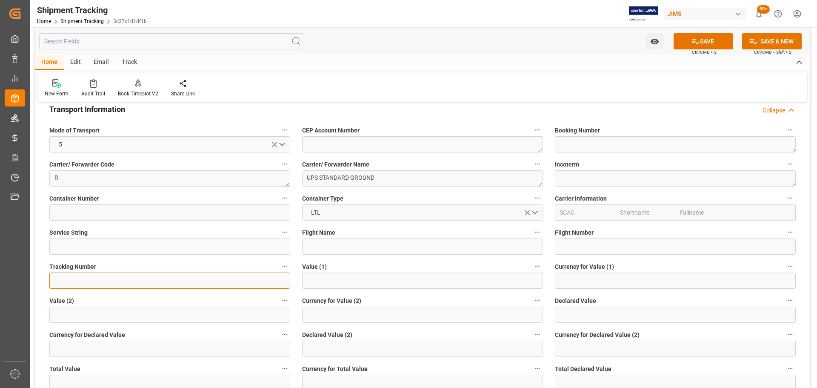
click at [77, 283] on input at bounding box center [169, 280] width 241 height 16
paste input "1Z1998A46896822483"
type input "1Z1998A46896822483"
click at [691, 44] on icon at bounding box center [695, 41] width 9 height 9
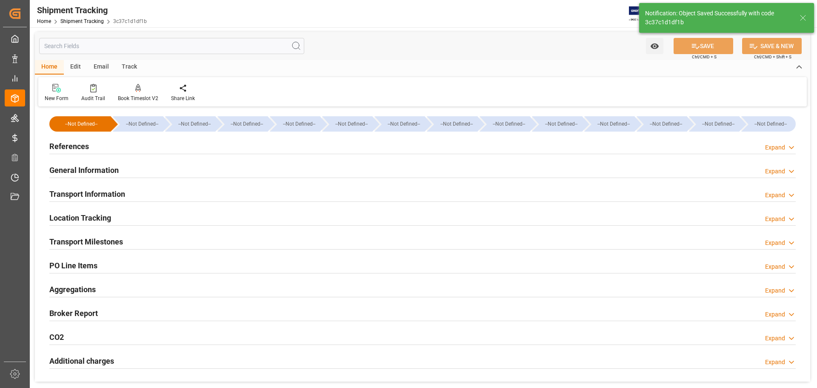
scroll to position [0, 0]
click at [125, 242] on div "Transport Milestones Expand" at bounding box center [422, 241] width 746 height 16
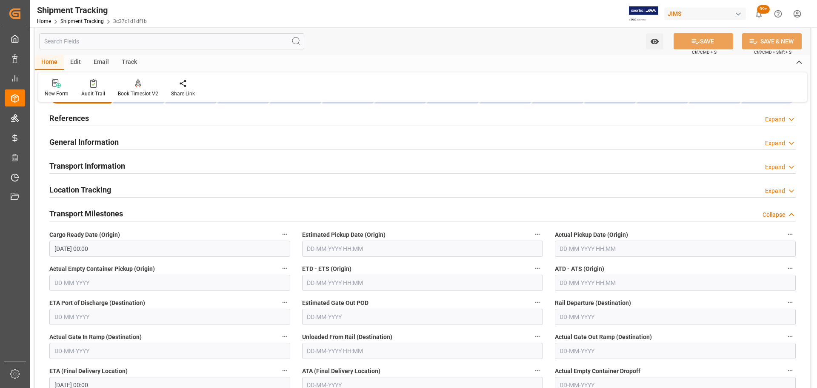
scroll to position [43, 0]
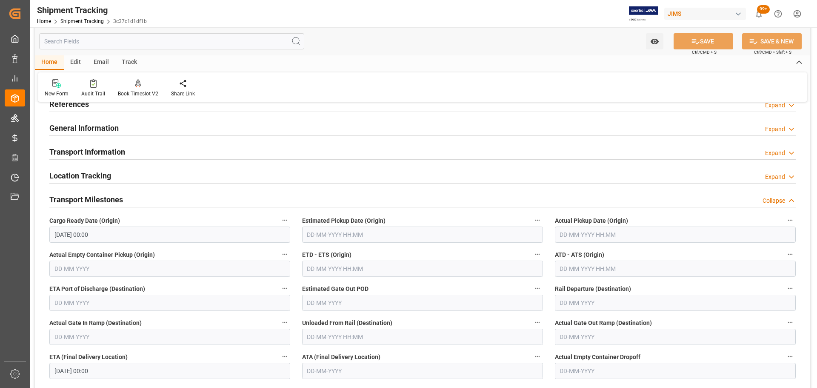
click at [114, 205] on h2 "Transport Milestones" at bounding box center [86, 199] width 74 height 11
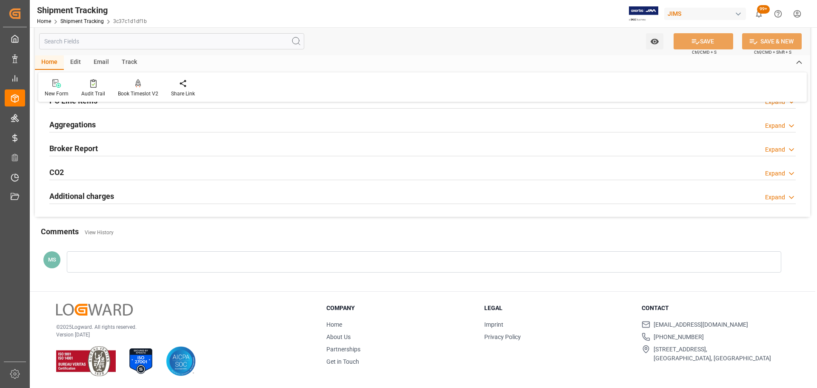
scroll to position [0, 0]
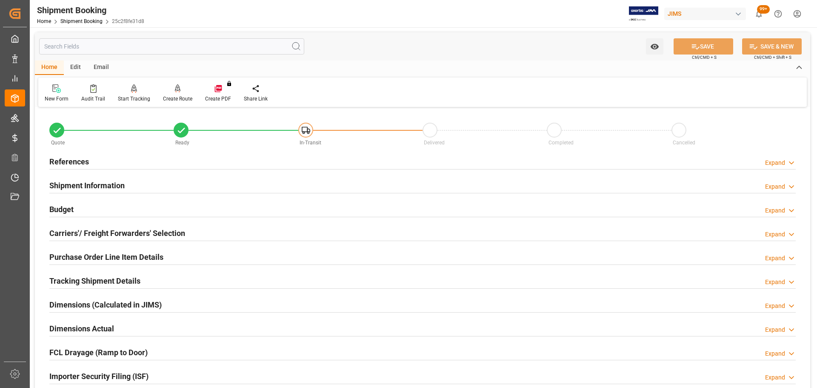
click at [89, 211] on div "Budget Expand" at bounding box center [422, 208] width 746 height 16
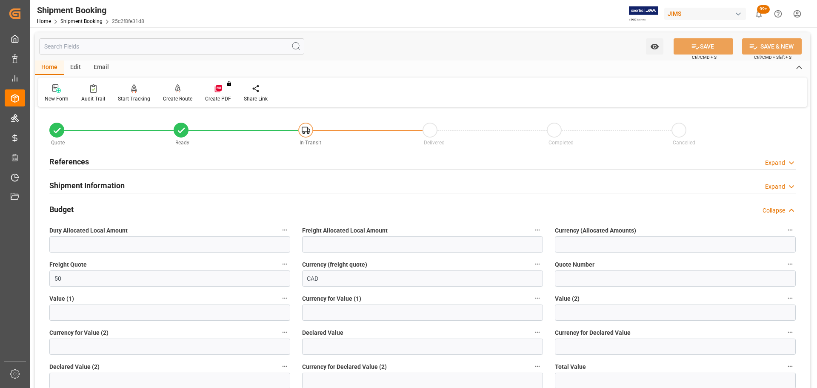
click at [80, 211] on div "Budget Collapse" at bounding box center [422, 208] width 746 height 16
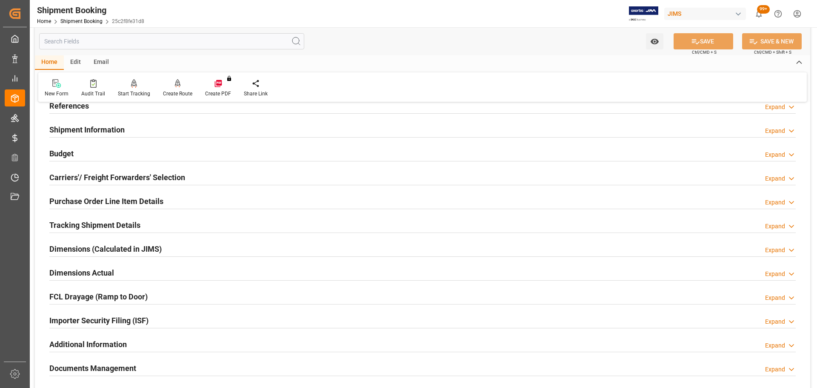
scroll to position [128, 0]
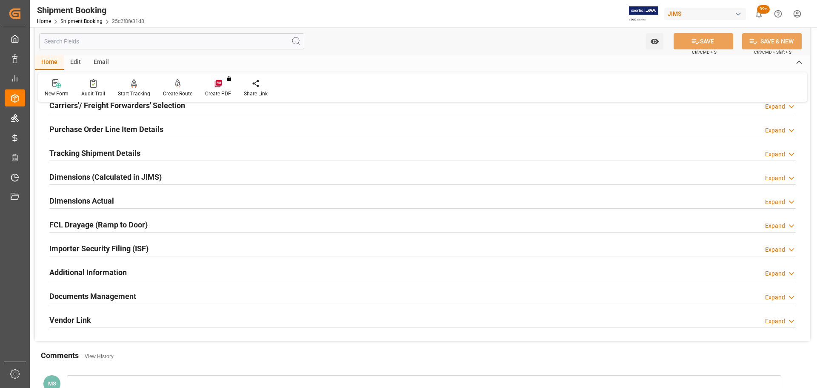
click at [102, 200] on h2 "Dimensions Actual" at bounding box center [81, 200] width 65 height 11
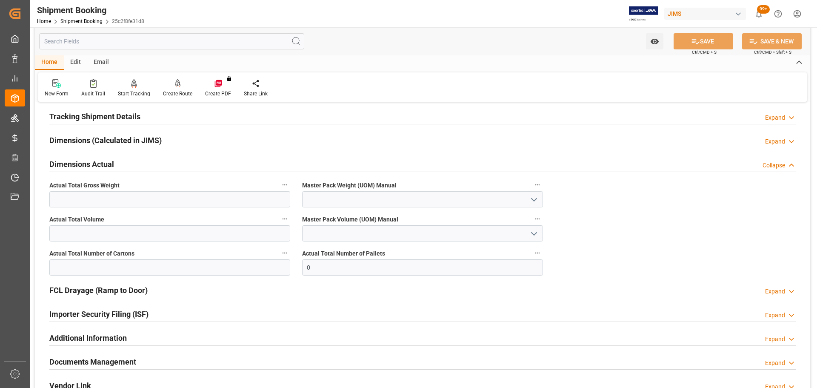
scroll to position [213, 0]
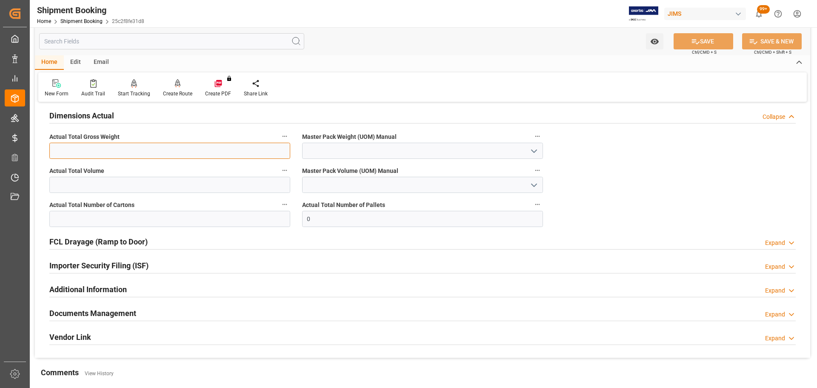
click at [108, 149] on input "text" at bounding box center [169, 151] width 241 height 16
type input "51"
click at [97, 183] on input "text" at bounding box center [169, 185] width 241 height 16
type input "51"
click at [97, 221] on input "text" at bounding box center [169, 219] width 241 height 16
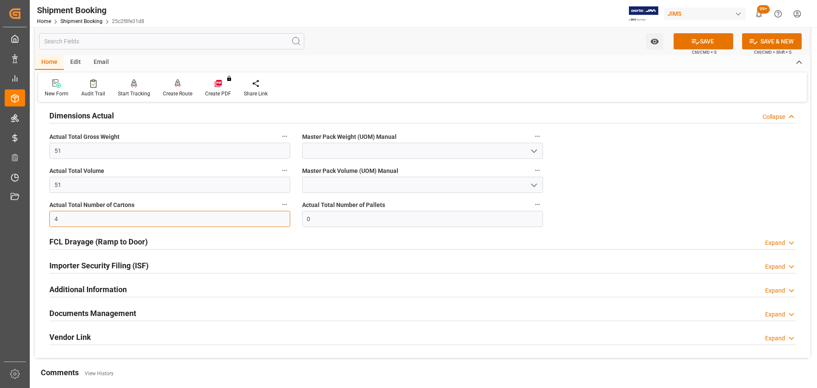
type input "4"
click at [534, 152] on icon "open menu" at bounding box center [534, 151] width 10 height 10
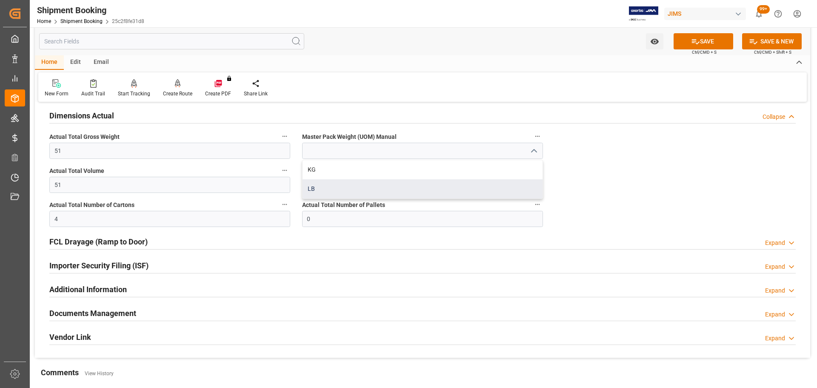
click at [389, 190] on div "LB" at bounding box center [423, 188] width 240 height 19
type input "LB"
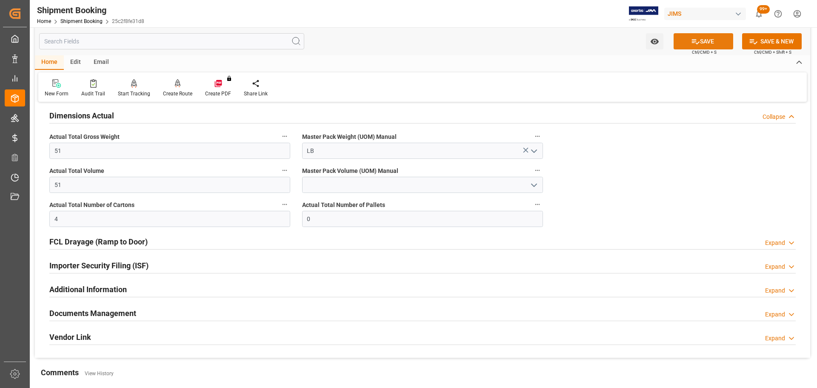
click at [714, 39] on button "SAVE" at bounding box center [704, 41] width 60 height 16
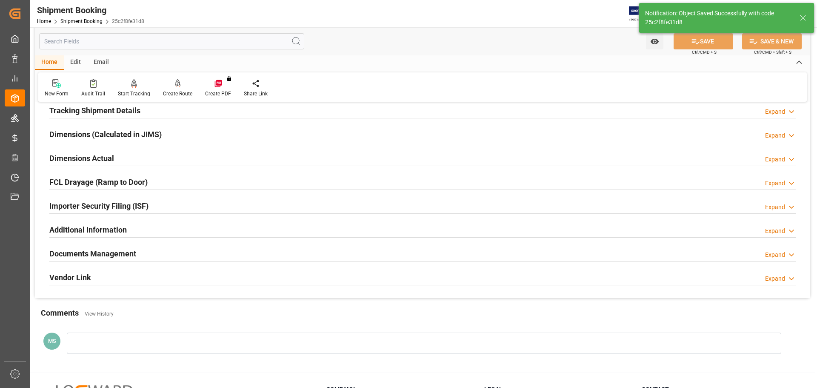
scroll to position [251, 0]
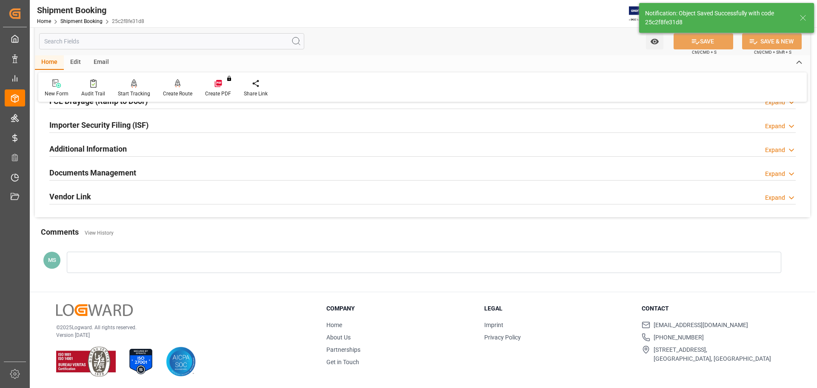
click at [115, 173] on h2 "Documents Management" at bounding box center [92, 172] width 87 height 11
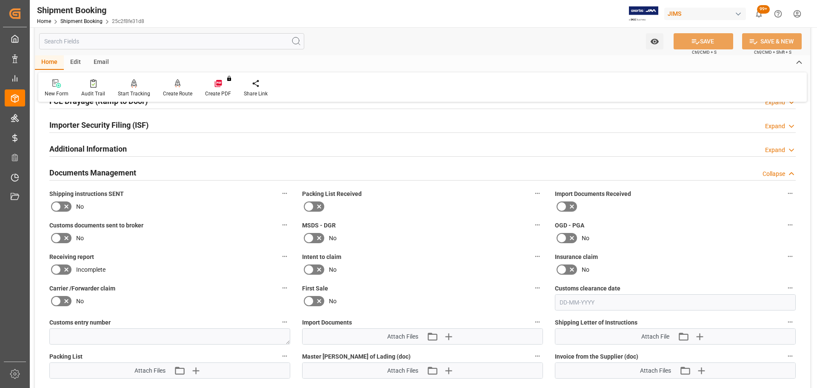
click at [60, 201] on icon at bounding box center [56, 206] width 10 height 10
click at [0, 0] on input "checkbox" at bounding box center [0, 0] width 0 height 0
click at [716, 42] on button "SAVE" at bounding box center [704, 41] width 60 height 16
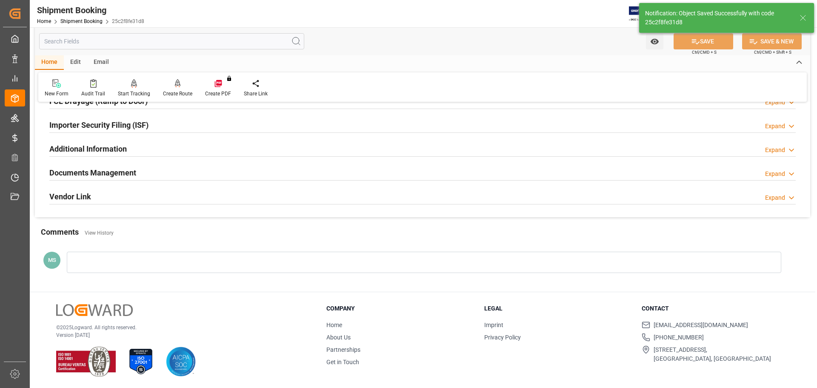
drag, startPoint x: 174, startPoint y: 174, endPoint x: 180, endPoint y: 174, distance: 5.5
click at [174, 174] on div "Documents Management Expand" at bounding box center [422, 172] width 746 height 16
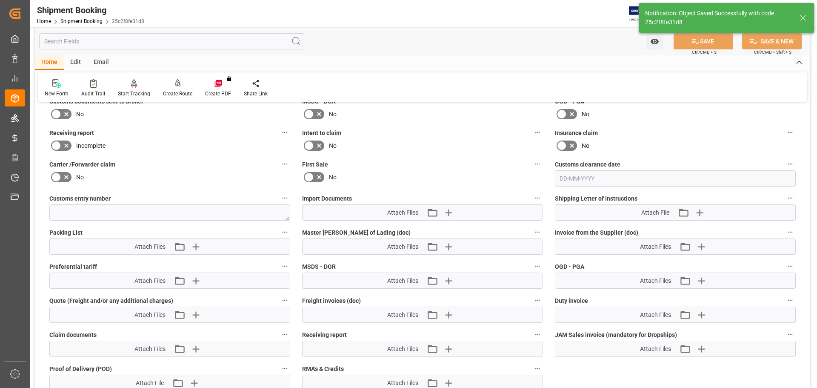
scroll to position [379, 0]
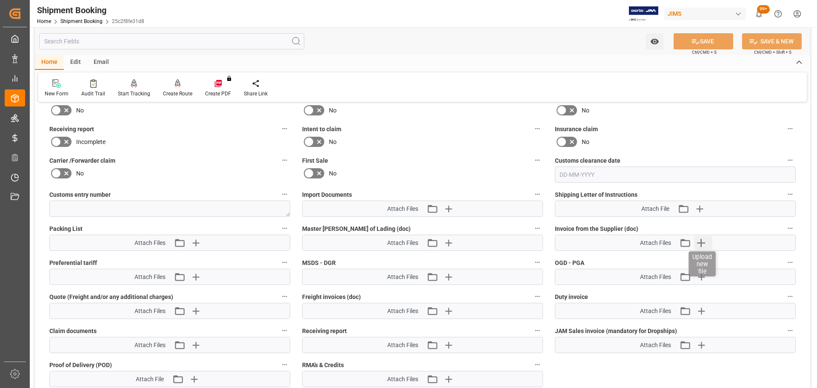
click at [706, 239] on icon "button" at bounding box center [701, 243] width 14 height 14
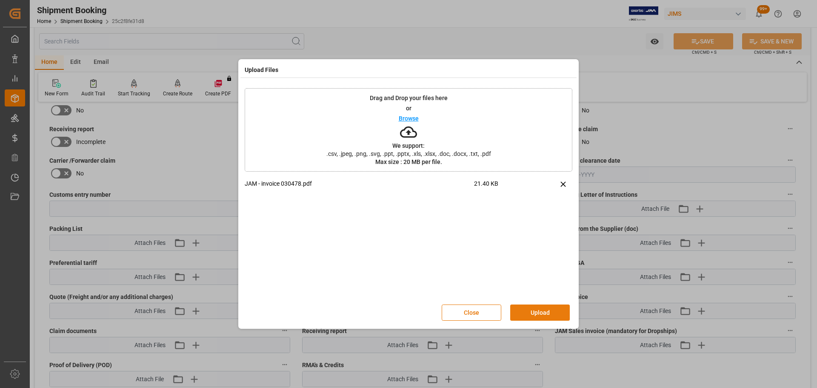
click at [528, 313] on button "Upload" at bounding box center [540, 312] width 60 height 16
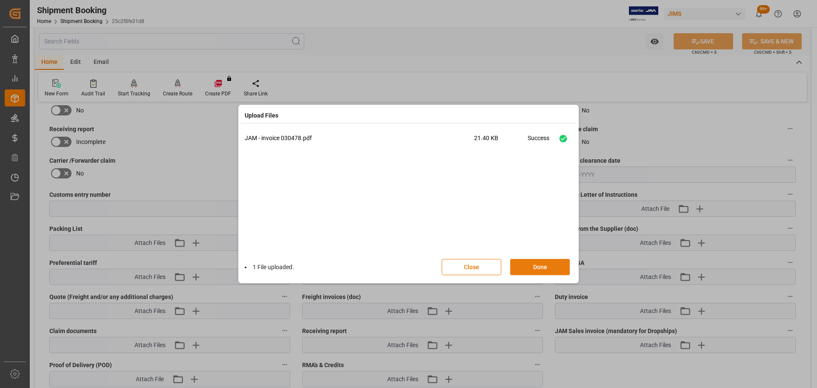
click at [549, 266] on button "Done" at bounding box center [540, 267] width 60 height 16
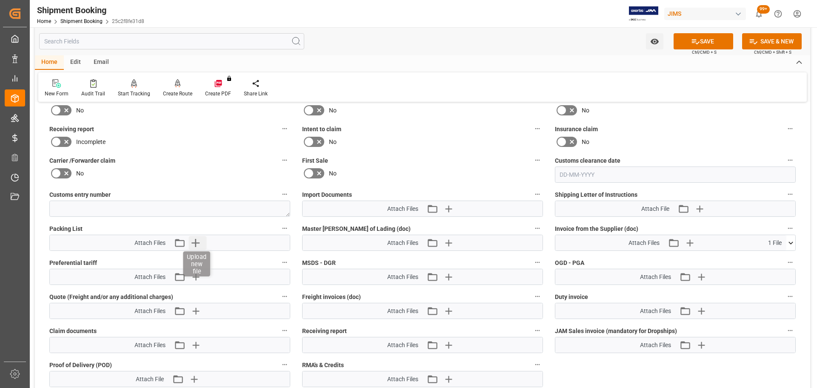
click at [191, 243] on icon "button" at bounding box center [196, 243] width 14 height 14
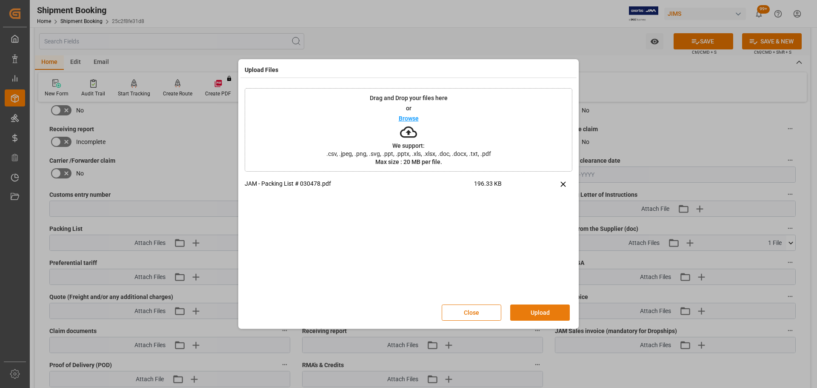
click at [532, 306] on button "Upload" at bounding box center [540, 312] width 60 height 16
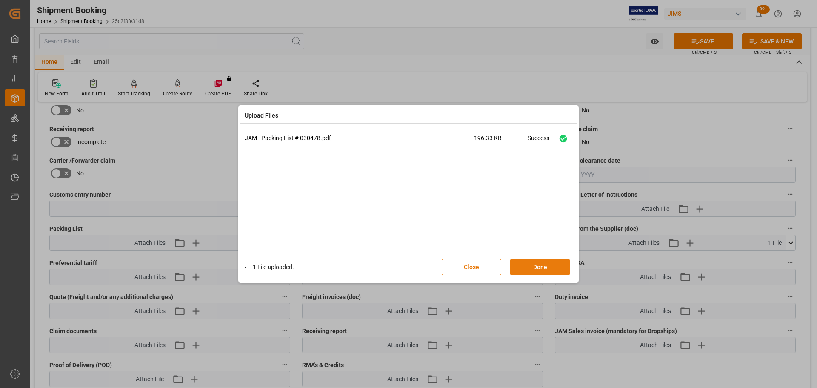
click at [549, 267] on button "Done" at bounding box center [540, 267] width 60 height 16
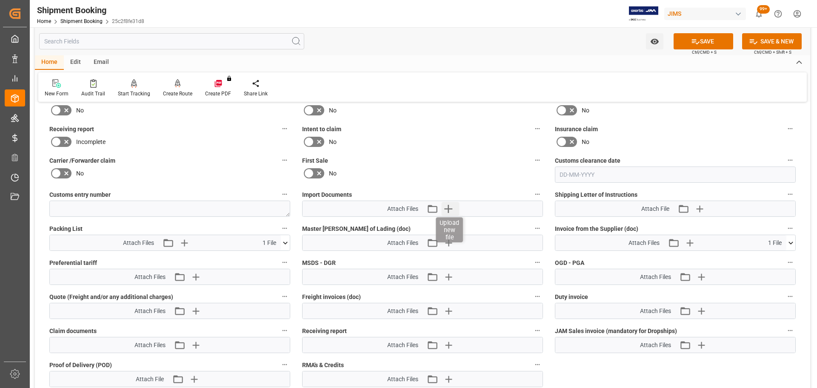
click at [446, 211] on icon "button" at bounding box center [448, 209] width 14 height 14
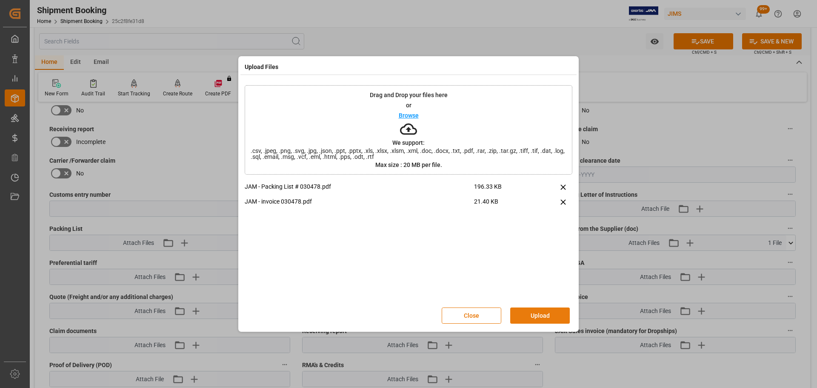
click at [533, 317] on button "Upload" at bounding box center [540, 315] width 60 height 16
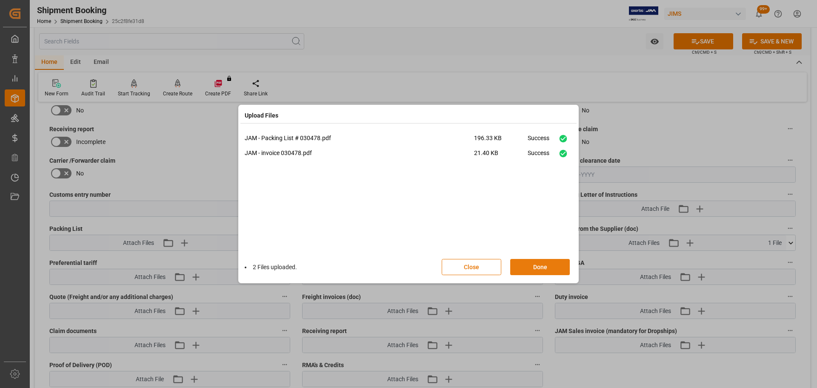
click at [544, 270] on button "Done" at bounding box center [540, 267] width 60 height 16
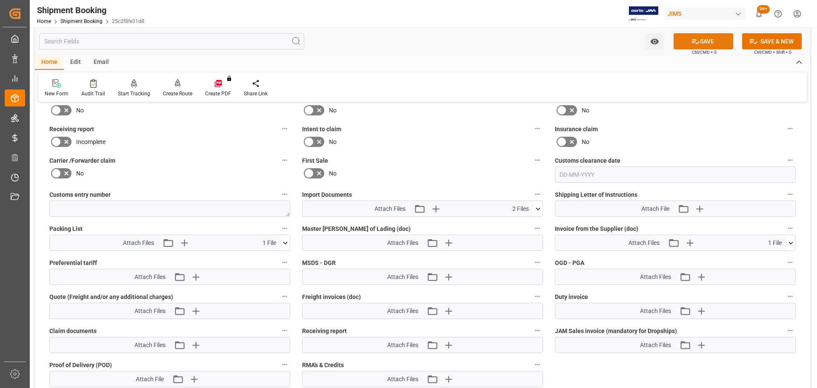
click at [698, 46] on button "SAVE" at bounding box center [704, 41] width 60 height 16
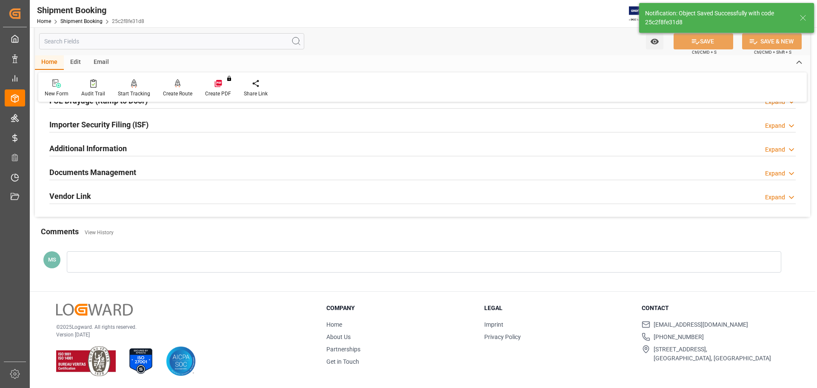
scroll to position [251, 0]
click at [151, 178] on div "Documents Management Expand" at bounding box center [422, 172] width 746 height 16
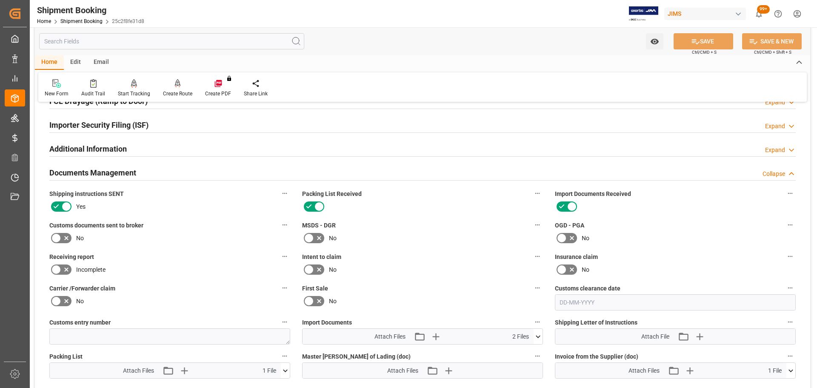
click at [167, 170] on div "Documents Management Collapse" at bounding box center [422, 172] width 746 height 16
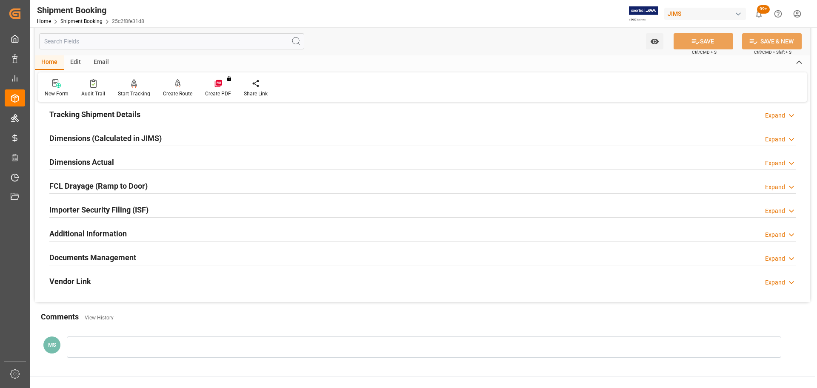
scroll to position [166, 0]
click at [119, 165] on div "Dimensions Actual Expand" at bounding box center [422, 162] width 746 height 16
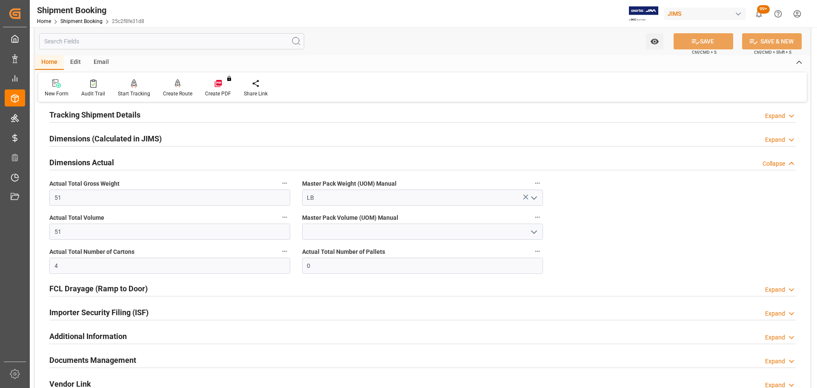
click at [113, 163] on h2 "Dimensions Actual" at bounding box center [81, 162] width 65 height 11
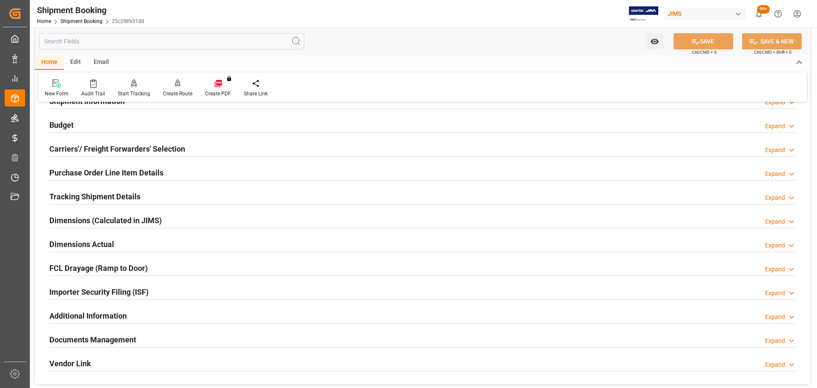
scroll to position [81, 0]
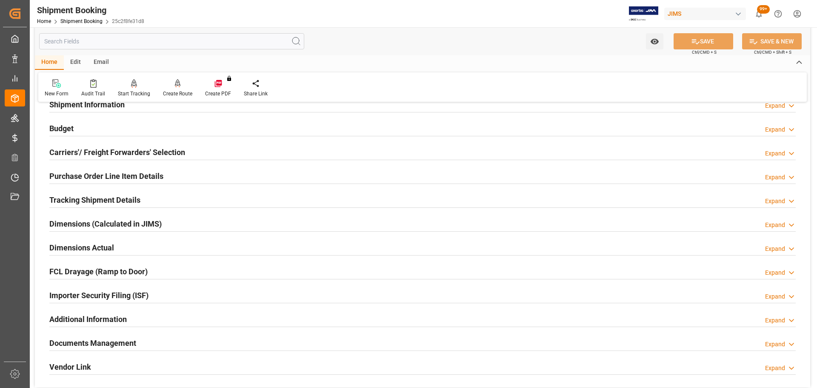
click at [134, 197] on h2 "Tracking Shipment Details" at bounding box center [94, 199] width 91 height 11
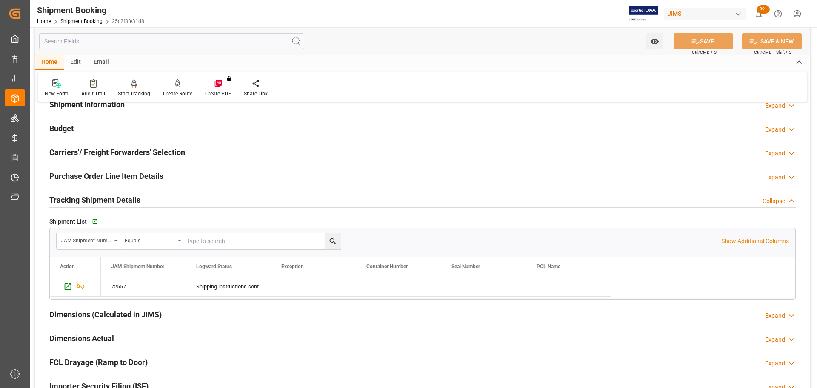
click at [140, 195] on h2 "Tracking Shipment Details" at bounding box center [94, 199] width 91 height 11
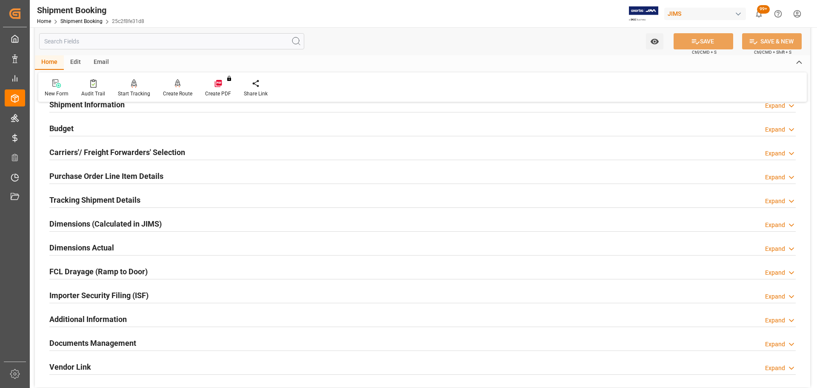
click at [148, 180] on h2 "Purchase Order Line Item Details" at bounding box center [106, 175] width 114 height 11
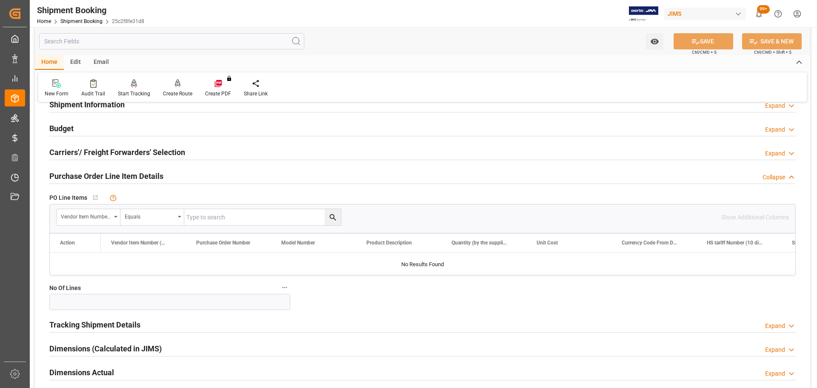
click at [155, 176] on h2 "Purchase Order Line Item Details" at bounding box center [106, 175] width 114 height 11
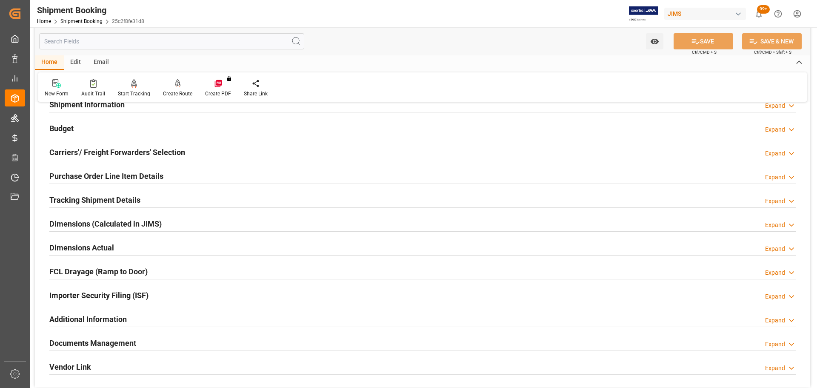
click at [159, 154] on h2 "Carriers'/ Freight Forwarders' Selection" at bounding box center [117, 151] width 136 height 11
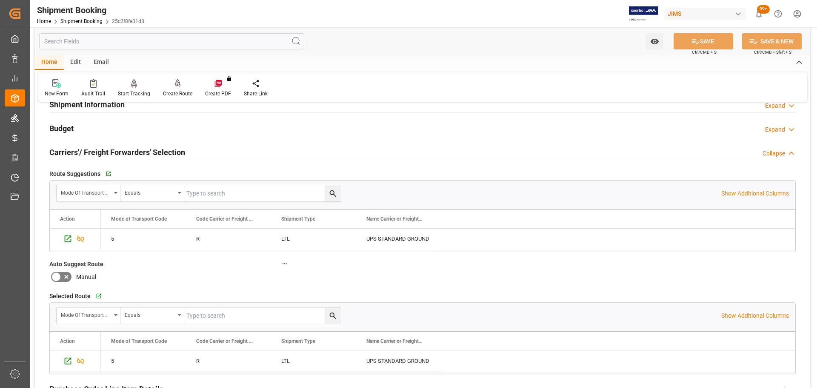
click at [164, 151] on h2 "Carriers'/ Freight Forwarders' Selection" at bounding box center [117, 151] width 136 height 11
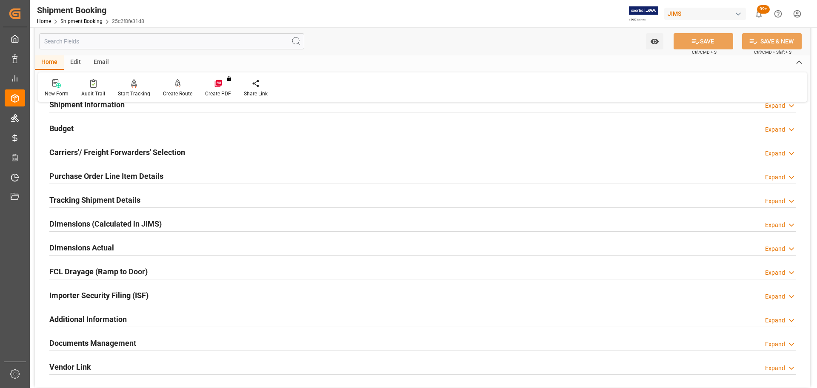
click at [163, 132] on div "Budget Expand" at bounding box center [422, 128] width 746 height 16
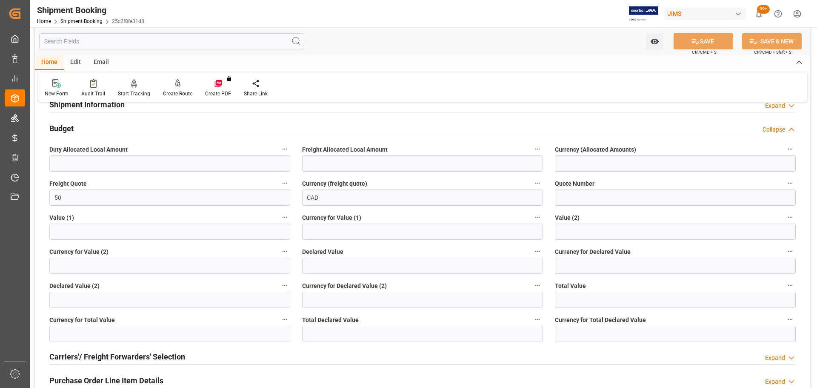
click at [174, 128] on div "Budget Collapse" at bounding box center [422, 128] width 746 height 16
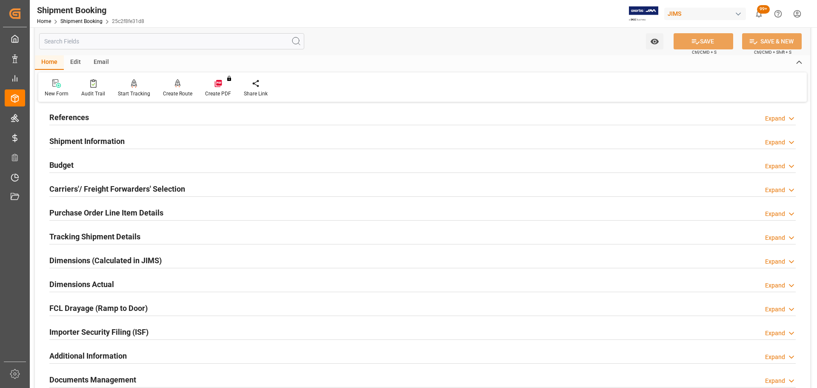
scroll to position [0, 0]
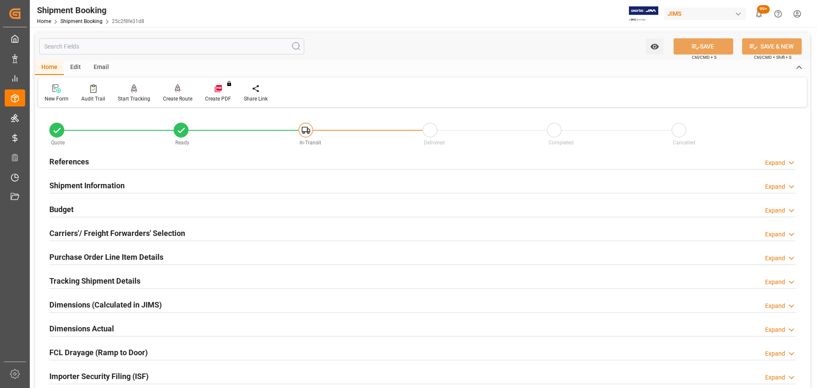
click at [174, 189] on div "Shipment Information Expand" at bounding box center [422, 185] width 746 height 16
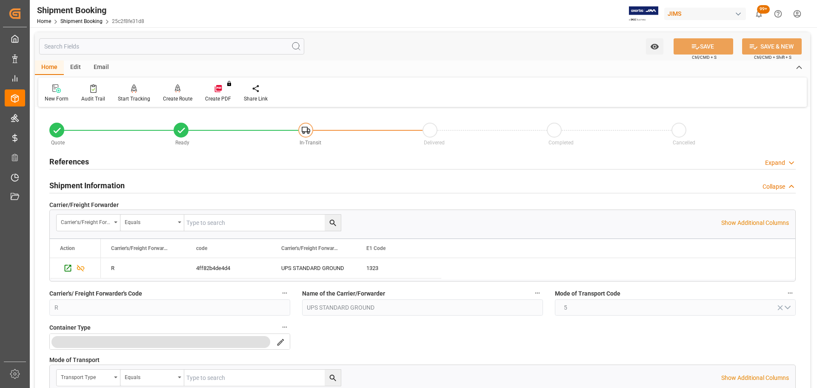
click at [193, 182] on div "Shipment Information Collapse" at bounding box center [422, 185] width 746 height 16
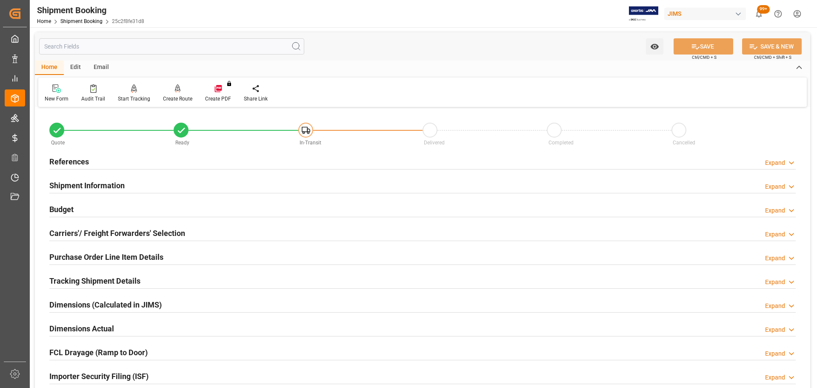
click at [81, 165] on h2 "References" at bounding box center [69, 161] width 40 height 11
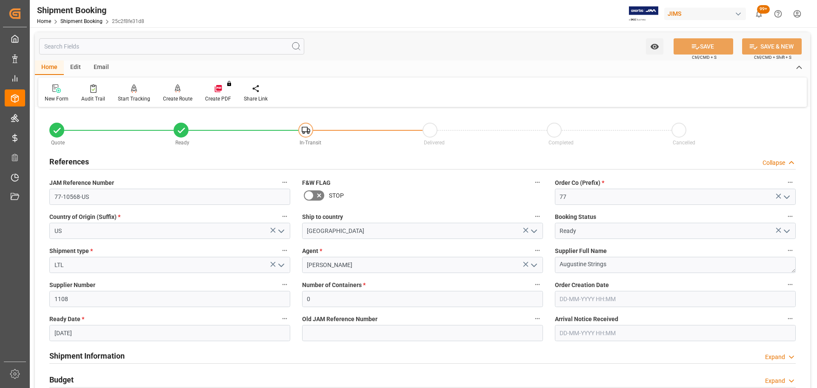
click at [90, 163] on div "References Collapse" at bounding box center [422, 161] width 746 height 16
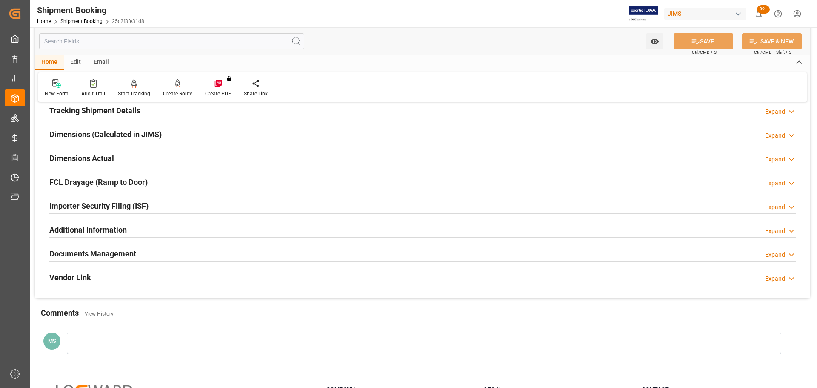
scroll to position [128, 0]
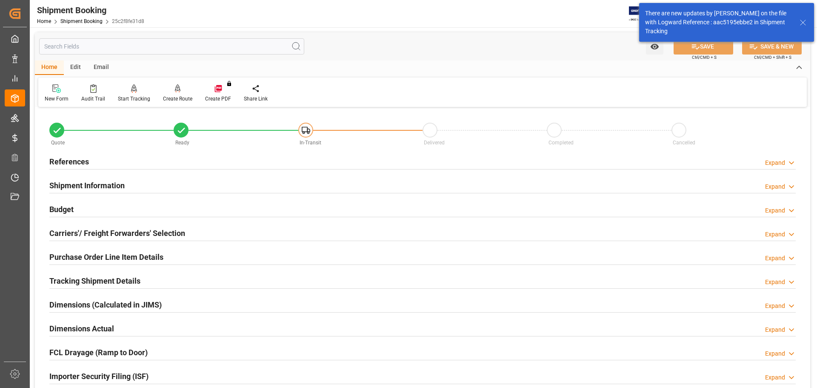
click at [101, 213] on div "Budget Expand" at bounding box center [422, 208] width 746 height 16
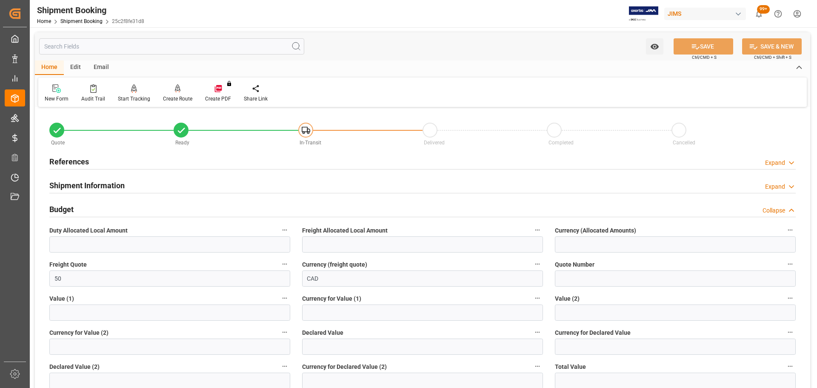
click at [101, 213] on div "Budget Collapse" at bounding box center [422, 208] width 746 height 16
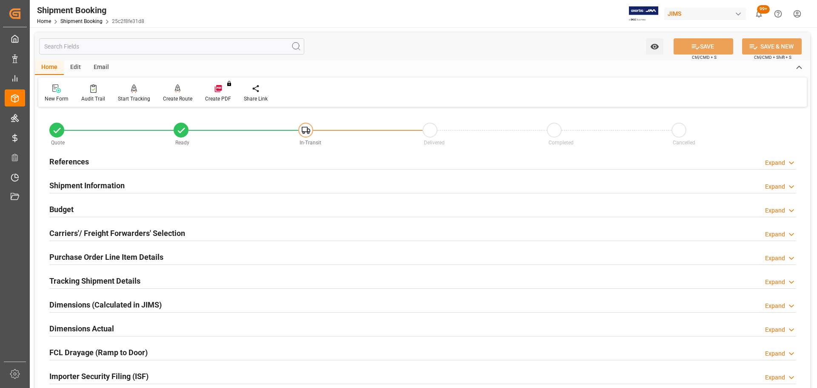
click at [117, 212] on div "Budget Expand" at bounding box center [422, 208] width 746 height 16
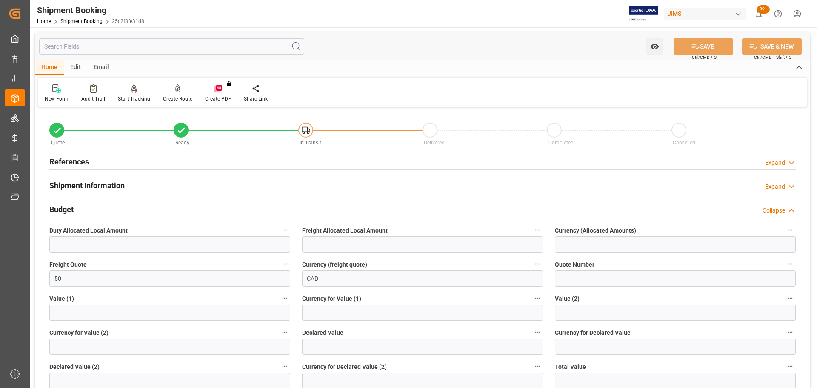
click at [117, 212] on div "Budget Collapse" at bounding box center [422, 208] width 746 height 16
